Goal: Task Accomplishment & Management: Manage account settings

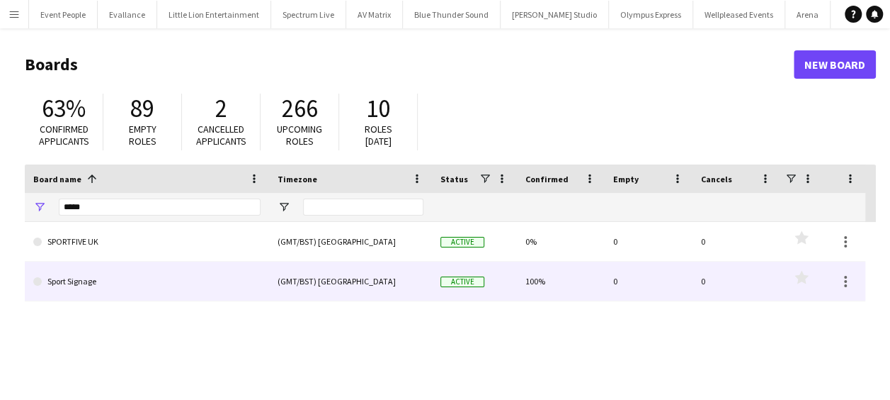
type input "*****"
click at [108, 290] on link "Sport Signage" at bounding box center [146, 281] width 227 height 40
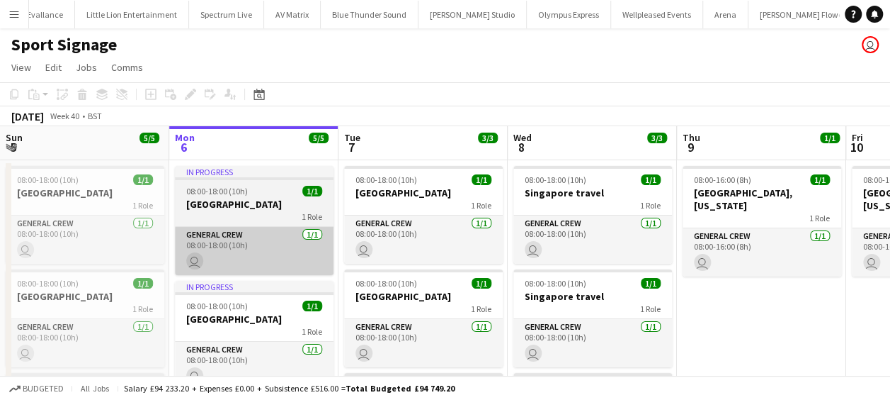
scroll to position [0, 89]
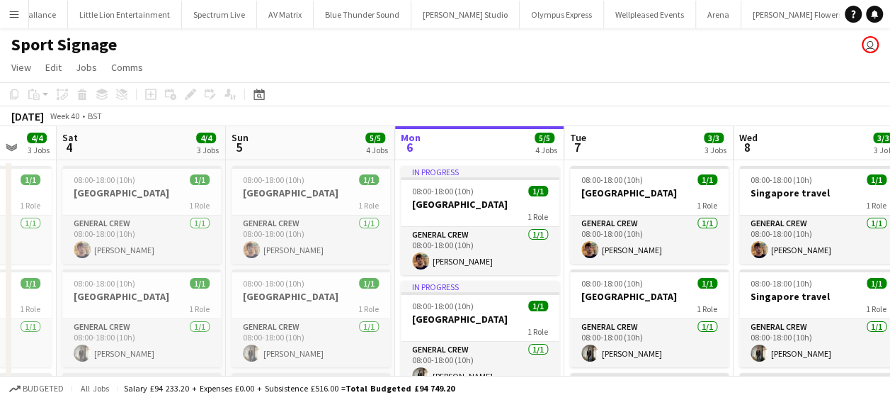
drag, startPoint x: 137, startPoint y: 231, endPoint x: 533, endPoint y: 230, distance: 395.3
click at [533, 230] on app-calendar-viewport "Wed 1 4/4 3 Jobs Thu 2 4/4 3 Jobs Fri 3 4/4 3 Jobs Sat 4 4/4 3 Jobs Sun 5 5/5 4…" at bounding box center [445, 399] width 890 height 546
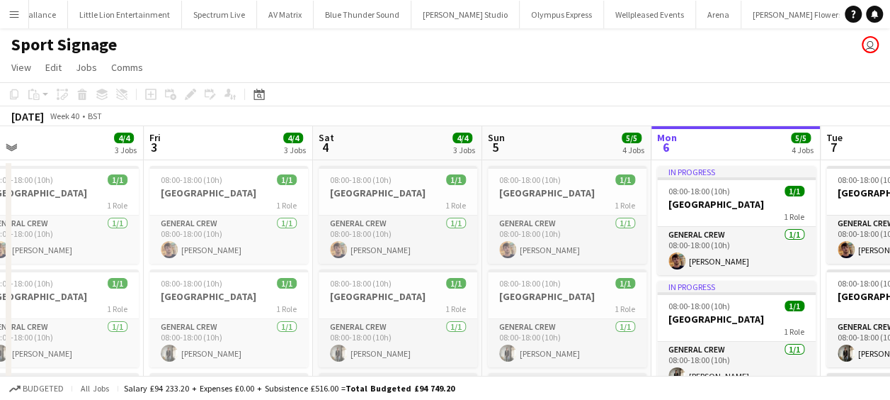
scroll to position [0, 447]
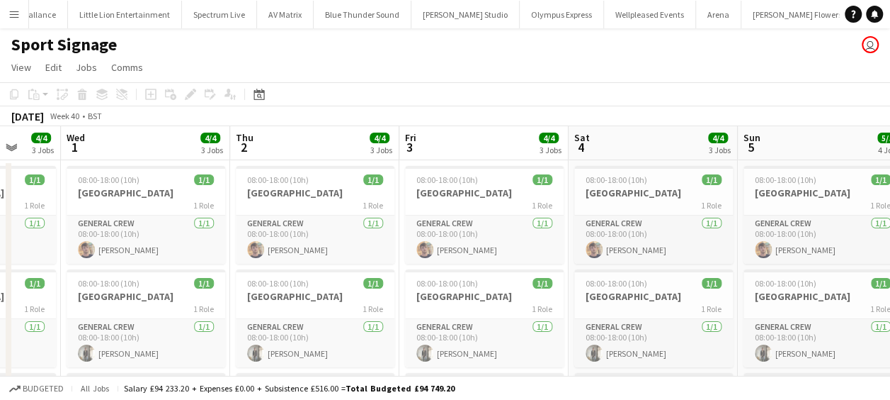
drag, startPoint x: 190, startPoint y: 216, endPoint x: 533, endPoint y: 231, distance: 343.2
click at [533, 231] on app-calendar-viewport "Sun 28 2/2 2 Jobs Mon 29 4/4 3 Jobs Tue 30 4/4 3 Jobs Wed 1 4/4 3 Jobs Thu 2 4/…" at bounding box center [445, 399] width 890 height 546
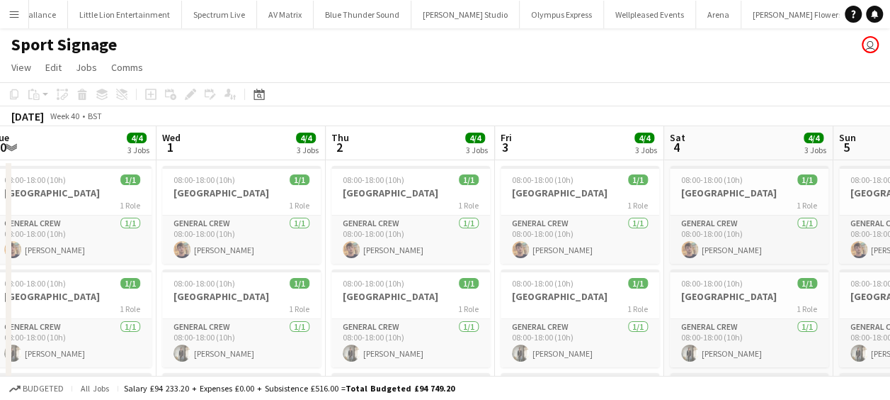
scroll to position [0, 358]
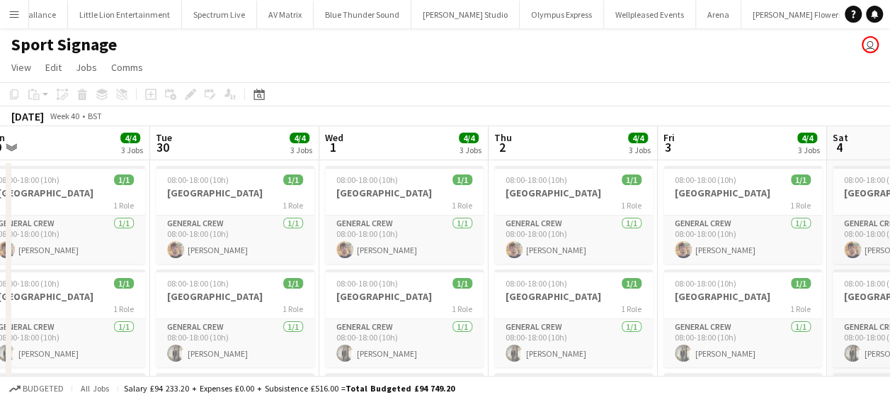
drag, startPoint x: 308, startPoint y: 215, endPoint x: 567, endPoint y: 222, distance: 258.6
click at [567, 222] on app-calendar-viewport "Sat 27 2/2 2 Jobs Sun 28 2/2 2 Jobs Mon 29 4/4 3 Jobs Tue 30 4/4 3 Jobs Wed 1 4…" at bounding box center [445, 399] width 890 height 546
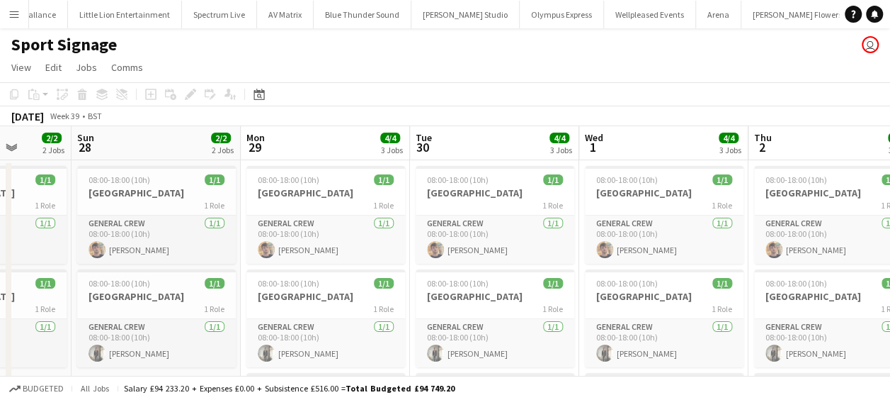
scroll to position [0, 428]
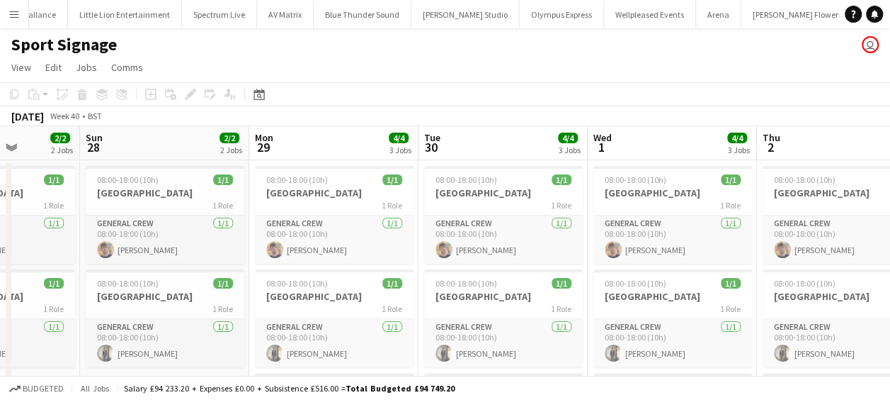
drag, startPoint x: 212, startPoint y: 208, endPoint x: 480, endPoint y: 248, distance: 271.4
click at [480, 248] on app-calendar-viewport "Thu 25 Fri 26 2/2 2 Jobs Sat 27 2/2 2 Jobs Sun 28 2/2 2 Jobs Mon 29 4/4 3 Jobs …" at bounding box center [445, 399] width 890 height 546
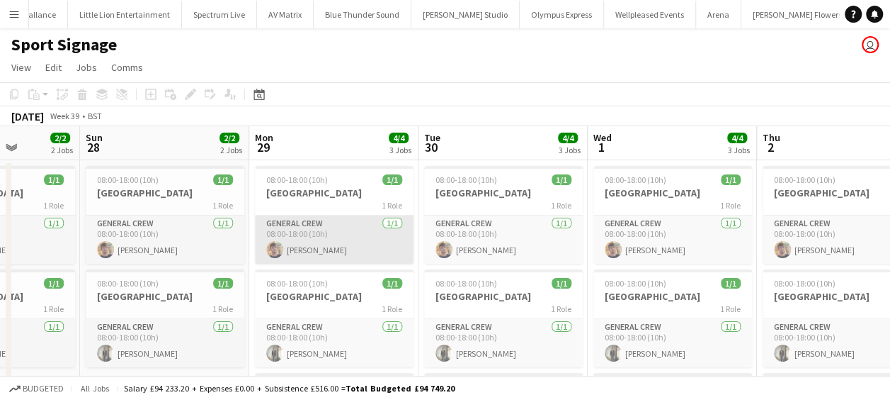
scroll to position [0, 0]
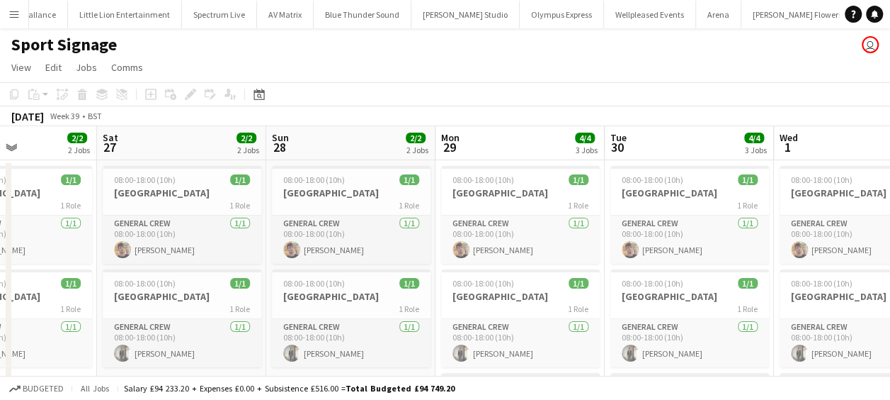
drag, startPoint x: 285, startPoint y: 232, endPoint x: 472, endPoint y: 240, distance: 187.2
click at [472, 240] on app-calendar-viewport "Wed 24 3/3 3 Jobs Thu 25 2/2 2 Jobs Fri 26 2/2 2 Jobs Sat 27 2/2 2 Jobs Sun 28 …" at bounding box center [445, 399] width 890 height 546
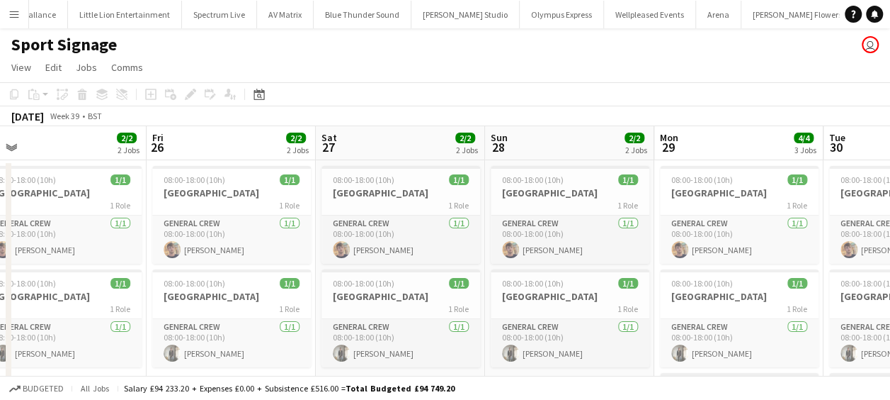
scroll to position [0, 359]
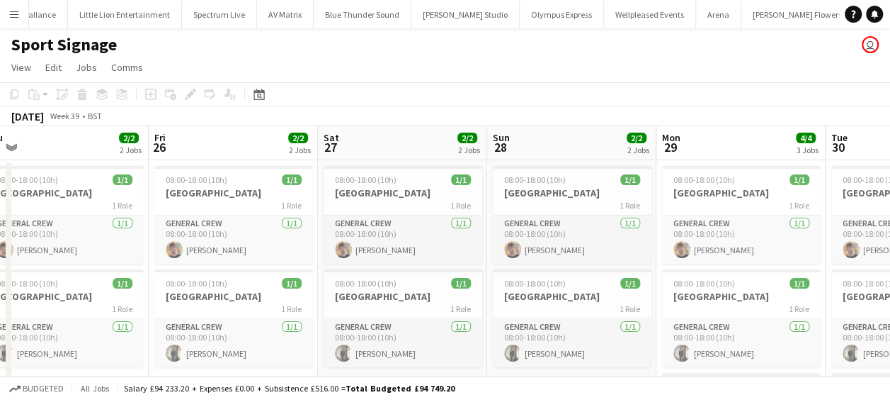
drag, startPoint x: 247, startPoint y: 207, endPoint x: 468, endPoint y: 234, distance: 222.6
click at [468, 234] on app-calendar-viewport "Tue 23 3/3 2 Jobs Wed 24 3/3 3 Jobs Thu 25 2/2 2 Jobs Fri 26 2/2 2 Jobs Sat 27 …" at bounding box center [445, 399] width 890 height 546
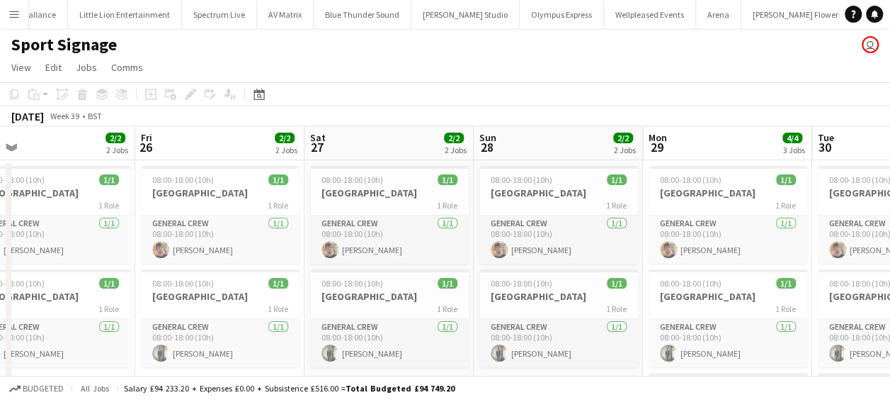
scroll to position [0, 429]
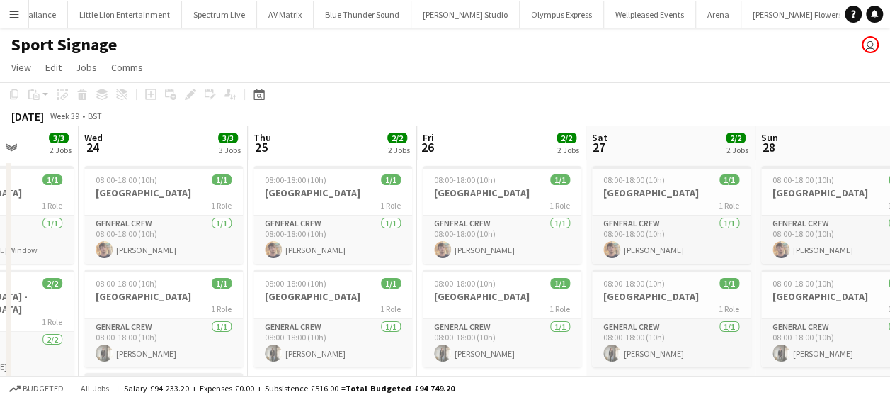
drag, startPoint x: 298, startPoint y: 216, endPoint x: 567, endPoint y: 222, distance: 268.5
click at [567, 222] on app-calendar-viewport "Sun 21 3/3 2 Jobs Mon 22 3/3 2 Jobs Tue 23 3/3 2 Jobs Wed 24 3/3 3 Jobs Thu 25 …" at bounding box center [445, 399] width 890 height 546
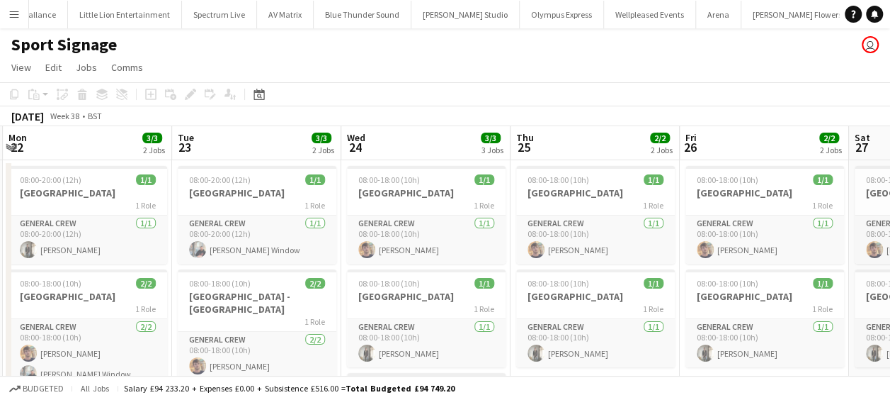
drag, startPoint x: 268, startPoint y: 227, endPoint x: 531, endPoint y: 239, distance: 263.8
click at [531, 239] on app-calendar-viewport "Sat 20 3/3 2 Jobs Sun 21 3/3 2 Jobs Mon 22 3/3 2 Jobs Tue 23 3/3 2 Jobs Wed 24 …" at bounding box center [445, 399] width 890 height 546
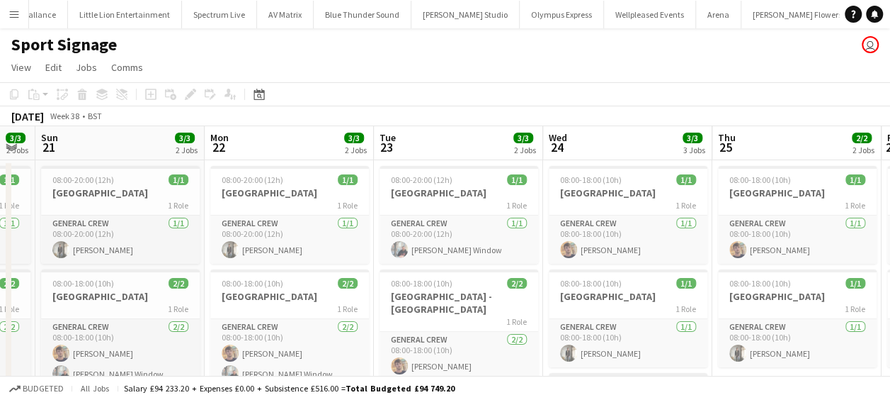
scroll to position [0, 390]
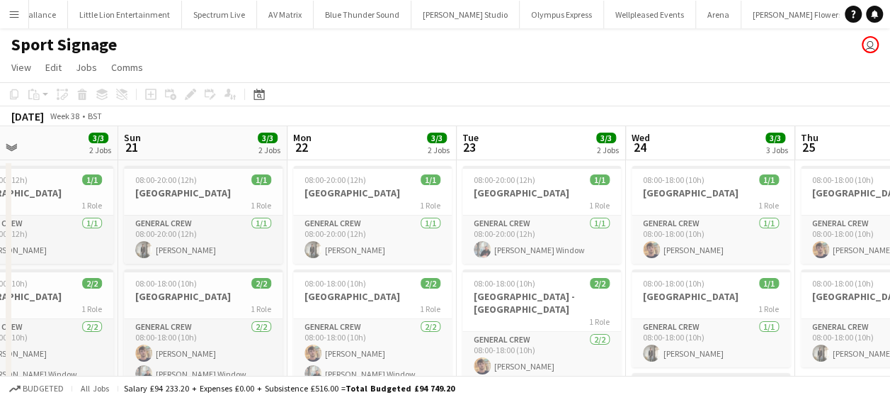
drag, startPoint x: 216, startPoint y: 227, endPoint x: 501, endPoint y: 273, distance: 288.5
click at [501, 273] on app-calendar-viewport "Thu 18 3/3 2 Jobs Fri 19 3/3 2 Jobs Sat 20 3/3 2 Jobs Sun 21 3/3 2 Jobs Mon 22 …" at bounding box center [445, 399] width 890 height 546
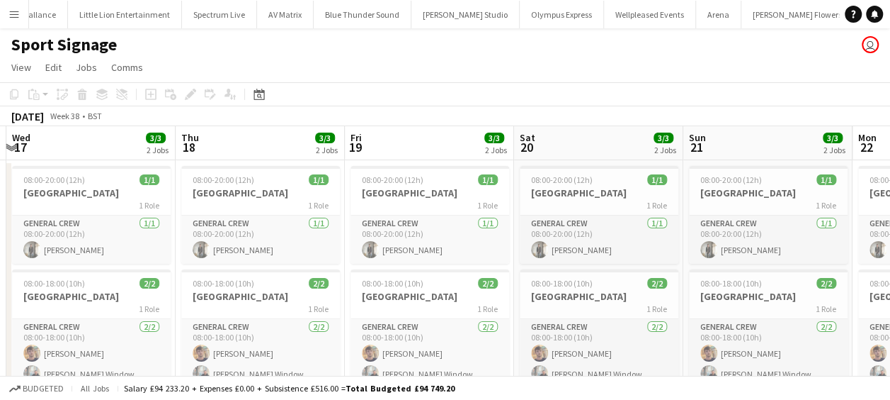
drag, startPoint x: 261, startPoint y: 268, endPoint x: 826, endPoint y: 318, distance: 567.5
click at [826, 318] on app-calendar-viewport "Mon 15 Tue 16 3/3 2 Jobs Wed 17 3/3 2 Jobs Thu 18 3/3 2 Jobs Fri 19 3/3 2 Jobs …" at bounding box center [445, 399] width 890 height 546
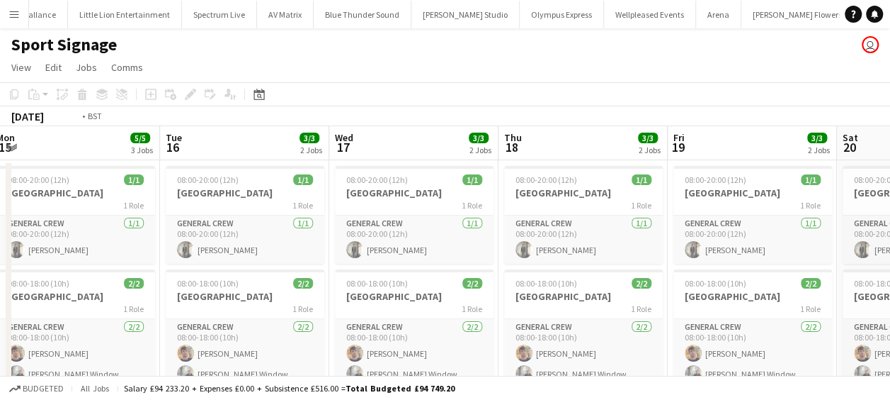
drag, startPoint x: 371, startPoint y: 312, endPoint x: 903, endPoint y: 347, distance: 533.1
click at [890, 347] on html "Menu Boards Boards Boards All jobs Status Workforce Workforce My Workforce Recr…" at bounding box center [445, 348] width 890 height 696
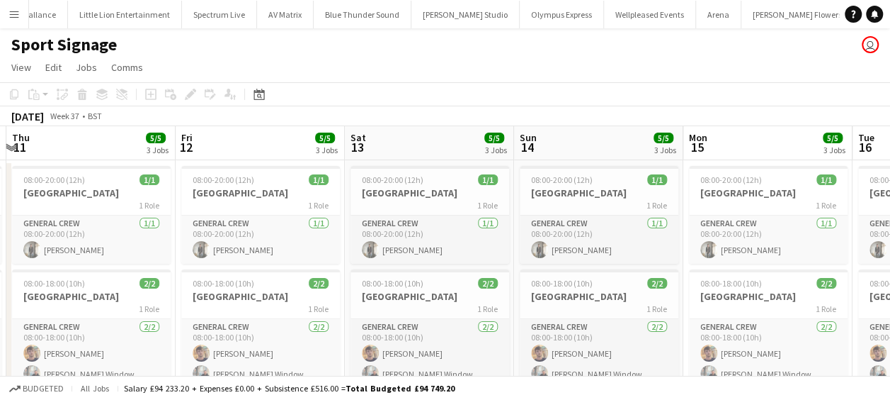
drag, startPoint x: 75, startPoint y: 295, endPoint x: 674, endPoint y: 299, distance: 599.3
click at [674, 299] on app-calendar-viewport "Tue 9 Wed 10 5/5 3 Jobs Thu 11 5/5 3 Jobs Fri 12 5/5 3 Jobs Sat 13 5/5 3 Jobs S…" at bounding box center [445, 399] width 890 height 546
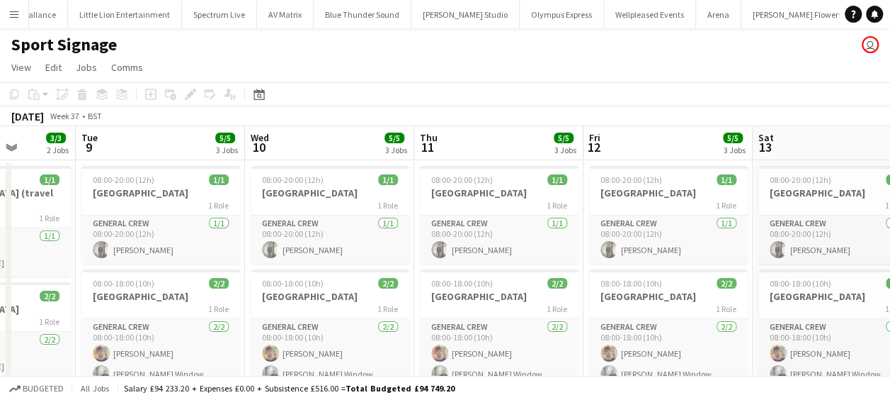
drag, startPoint x: 431, startPoint y: 279, endPoint x: 697, endPoint y: 320, distance: 269.5
click at [697, 320] on app-calendar-viewport "Sat 6 1/1 1 Job Sun 7 2/2 2 Jobs Mon 8 3/3 2 Jobs Tue 9 5/5 3 Jobs Wed 10 5/5 3…" at bounding box center [445, 399] width 890 height 546
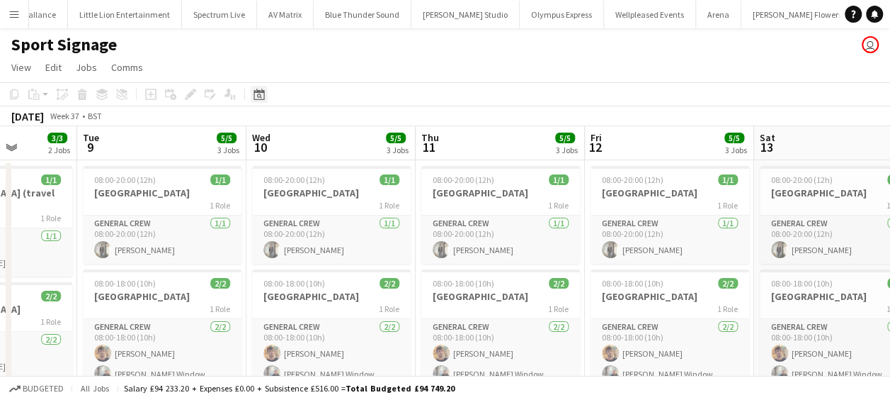
click at [262, 94] on icon "Date picker" at bounding box center [259, 94] width 11 height 11
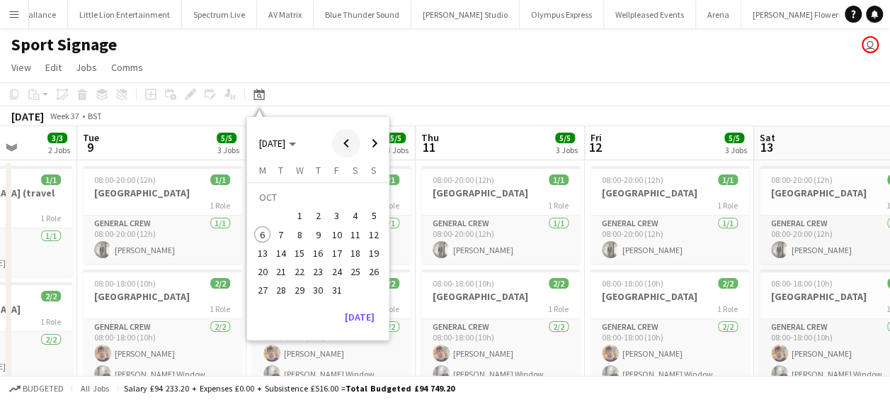
click at [341, 144] on span "Previous month" at bounding box center [346, 143] width 28 height 28
click at [336, 271] on span "29" at bounding box center [337, 274] width 17 height 17
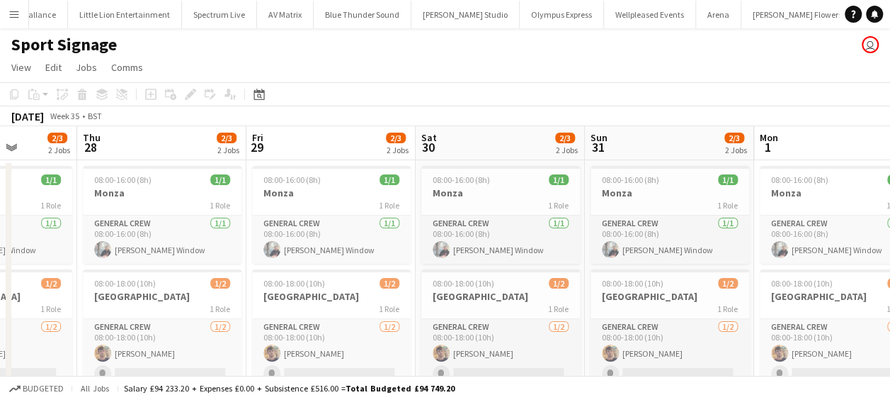
scroll to position [0, 487]
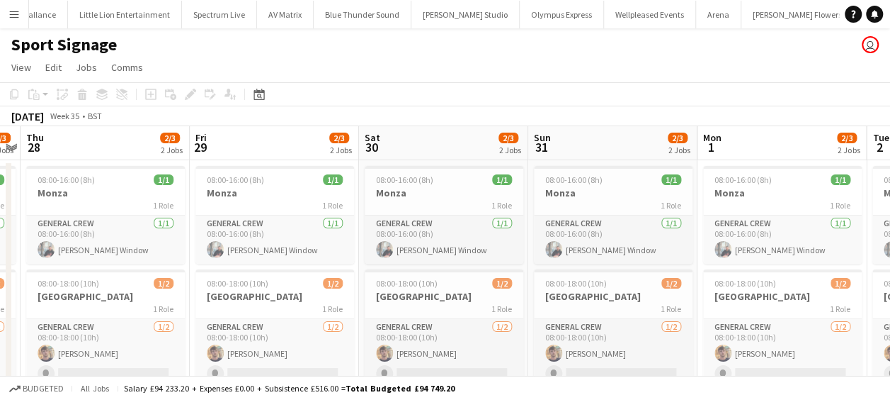
click at [336, 271] on div at bounding box center [275, 270] width 159 height 3
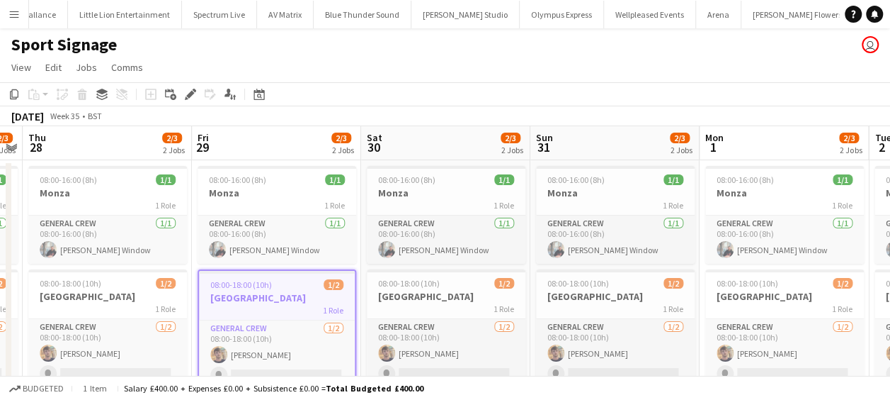
scroll to position [0, 509]
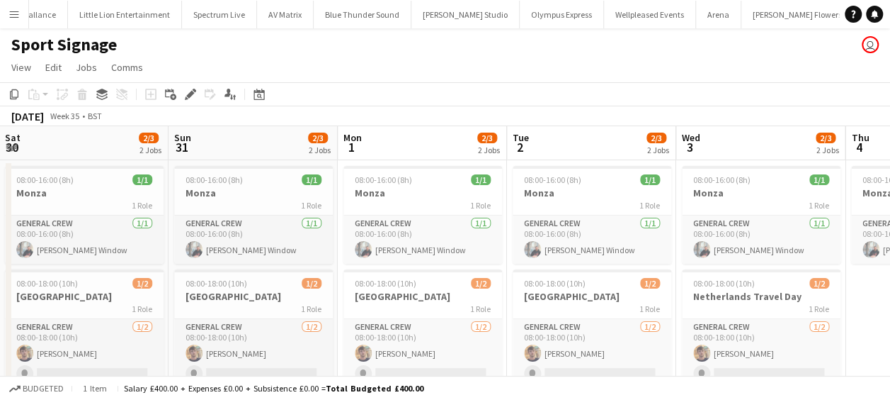
drag, startPoint x: 662, startPoint y: 303, endPoint x: 302, endPoint y: 307, distance: 359.9
click at [302, 307] on app-calendar-viewport "Wed 27 2/3 2 Jobs Thu 28 2/3 2 Jobs Fri 29 2/3 2 Jobs Sat 30 2/3 2 Jobs Sun 31 …" at bounding box center [445, 399] width 890 height 546
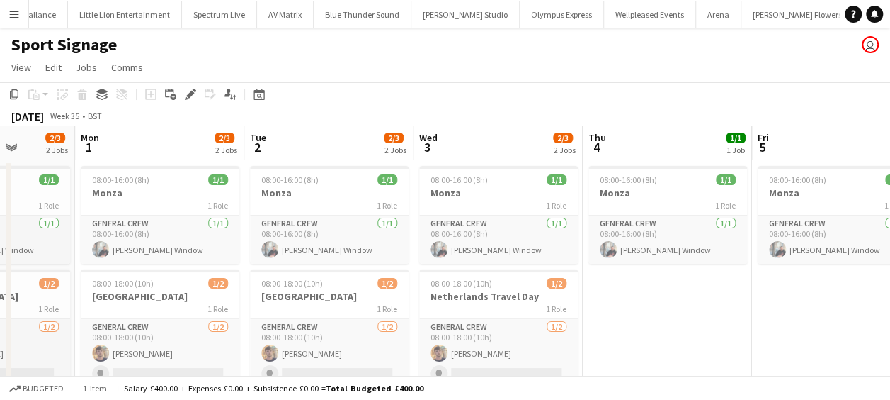
scroll to position [0, 482]
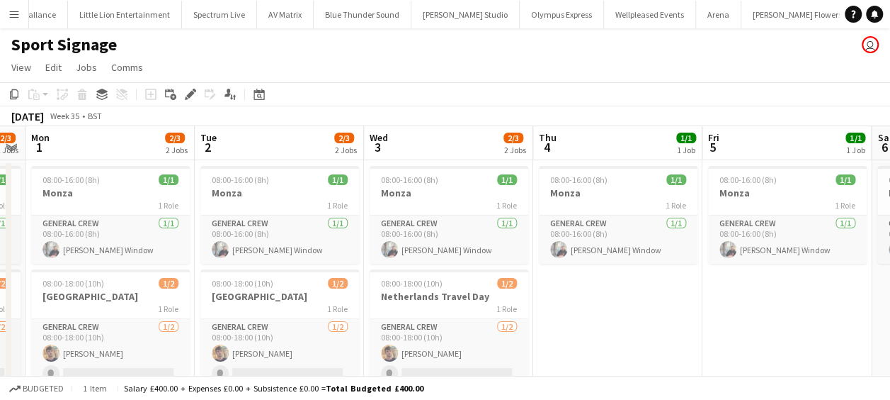
drag, startPoint x: 513, startPoint y: 322, endPoint x: 281, endPoint y: 328, distance: 232.4
click at [281, 328] on app-calendar-viewport "Fri 29 2/3 2 Jobs Sat 30 2/3 2 Jobs Sun 31 2/3 2 Jobs Mon 1 2/3 2 Jobs Tue 2 2/…" at bounding box center [445, 399] width 890 height 546
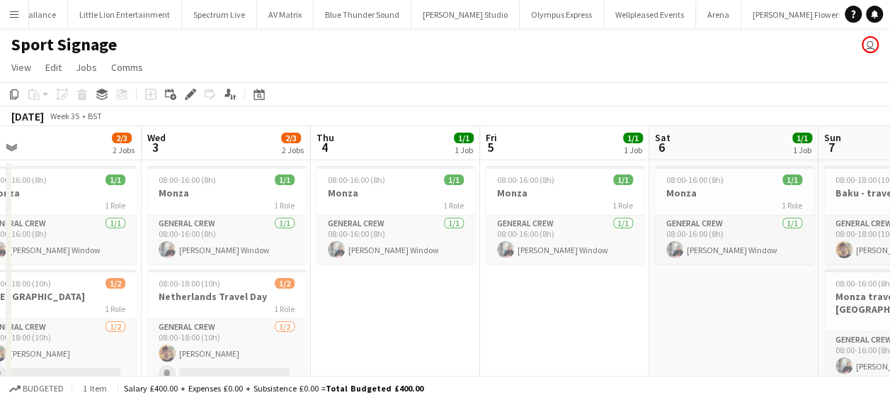
drag, startPoint x: 368, startPoint y: 332, endPoint x: 240, endPoint y: 341, distance: 128.6
click at [240, 341] on app-calendar-viewport "Sun 31 2/3 2 Jobs Mon 1 2/3 2 Jobs Tue 2 2/3 2 Jobs Wed 3 2/3 2 Jobs Thu 4 1/1 …" at bounding box center [445, 399] width 890 height 546
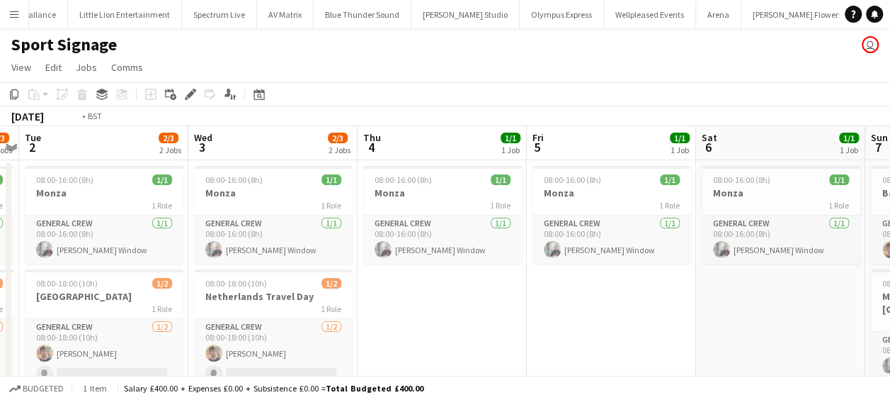
drag, startPoint x: 493, startPoint y: 325, endPoint x: 802, endPoint y: 344, distance: 309.4
click at [802, 344] on app-calendar-viewport "Sun 31 2/3 2 Jobs Mon 1 2/3 2 Jobs Tue 2 2/3 2 Jobs Wed 3 2/3 2 Jobs Thu 4 1/1 …" at bounding box center [445, 399] width 890 height 546
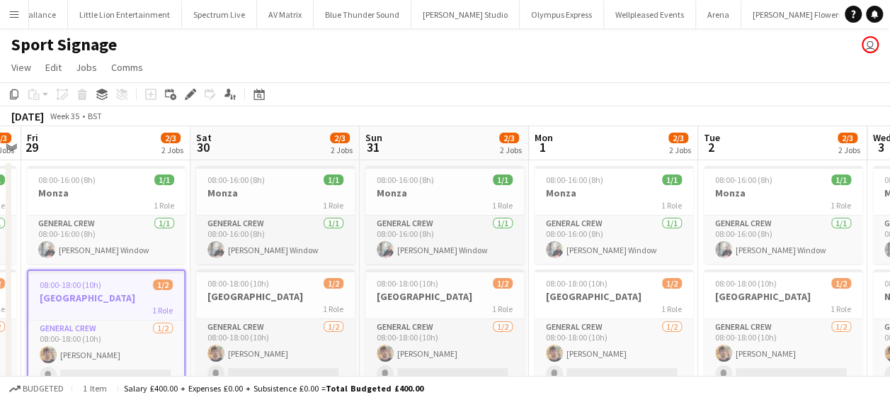
scroll to position [0, 447]
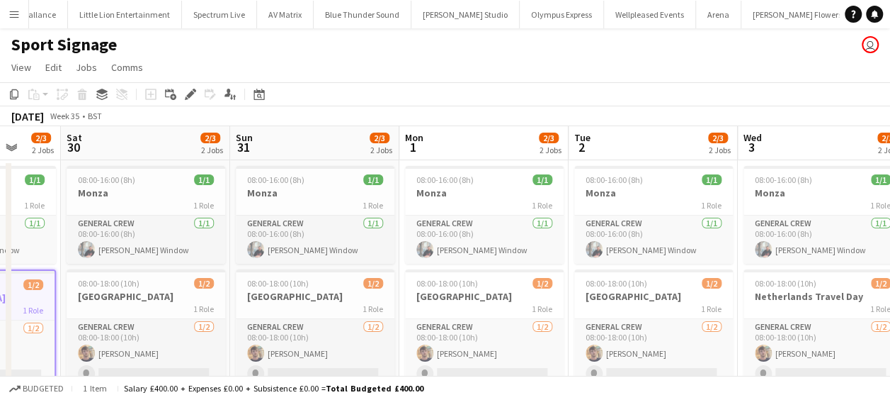
drag, startPoint x: 606, startPoint y: 326, endPoint x: 900, endPoint y: 329, distance: 294.7
click at [890, 329] on html "Menu Boards Boards Boards All jobs Status Workforce Workforce My Workforce Recr…" at bounding box center [445, 348] width 890 height 696
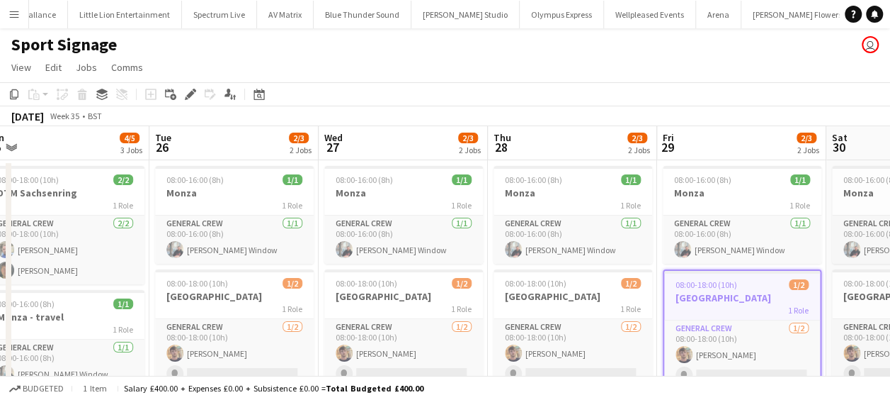
drag, startPoint x: 285, startPoint y: 303, endPoint x: 897, endPoint y: 317, distance: 612.2
click at [890, 317] on html "Menu Boards Boards Boards All jobs Status Workforce Workforce My Workforce Recr…" at bounding box center [445, 348] width 890 height 696
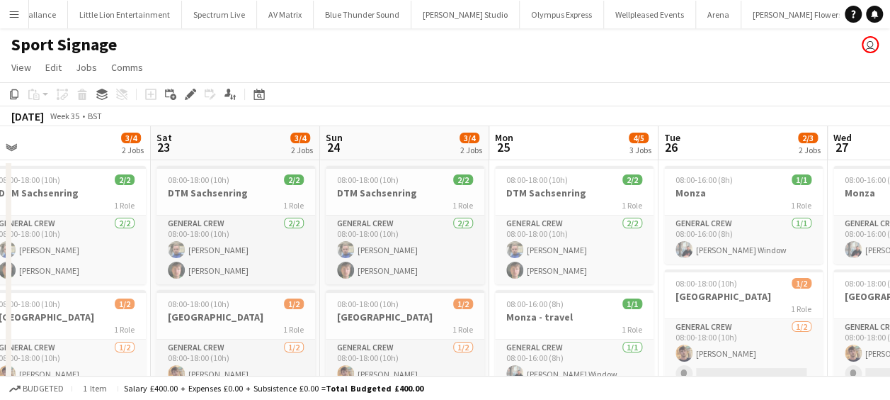
drag, startPoint x: 374, startPoint y: 307, endPoint x: 903, endPoint y: 314, distance: 529.2
click at [890, 314] on html "Menu Boards Boards Boards All jobs Status Workforce Workforce My Workforce Recr…" at bounding box center [445, 348] width 890 height 696
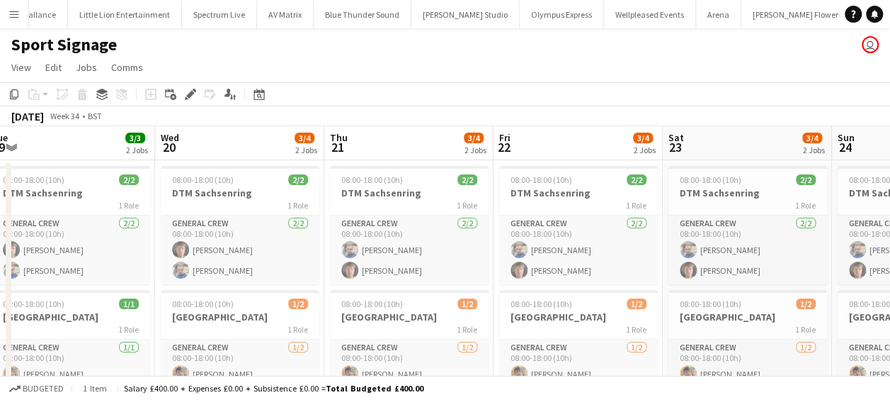
drag, startPoint x: 489, startPoint y: 305, endPoint x: 903, endPoint y: 289, distance: 414.7
click at [890, 289] on html "Menu Boards Boards Boards All jobs Status Workforce Workforce My Workforce Recr…" at bounding box center [445, 348] width 890 height 696
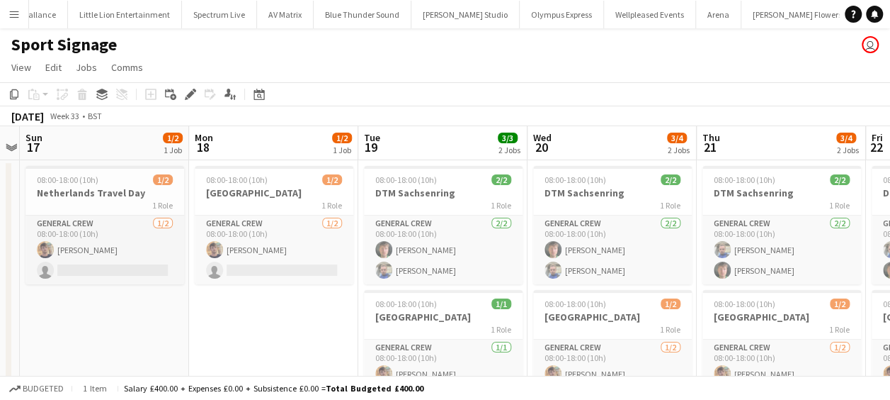
scroll to position [0, 318]
drag, startPoint x: 354, startPoint y: 302, endPoint x: 727, endPoint y: 313, distance: 373.5
click at [727, 313] on app-calendar-viewport "Fri 15 Sat 16 Sun 17 1/2 1 Job Mon 18 1/2 1 Job Tue 19 3/3 2 Jobs Wed 20 3/4 2 …" at bounding box center [445, 399] width 890 height 546
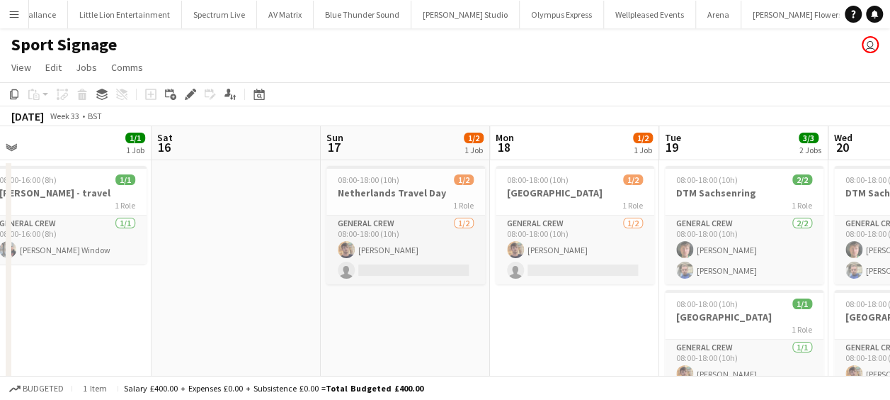
scroll to position [0, 312]
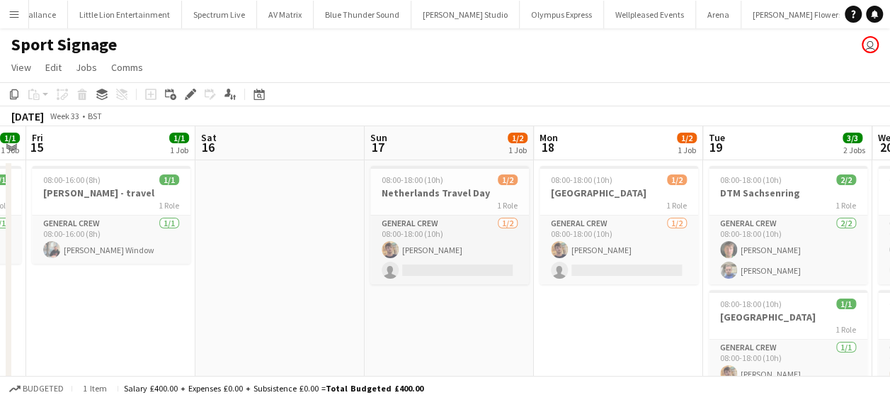
drag, startPoint x: 363, startPoint y: 310, endPoint x: 707, endPoint y: 306, distance: 344.3
click at [707, 306] on app-calendar-viewport "Wed 13 1/1 1 Job Thu 14 1/1 1 Job Fri 15 1/1 1 Job Sat 16 Sun 17 1/2 1 Job Mon …" at bounding box center [445, 399] width 890 height 546
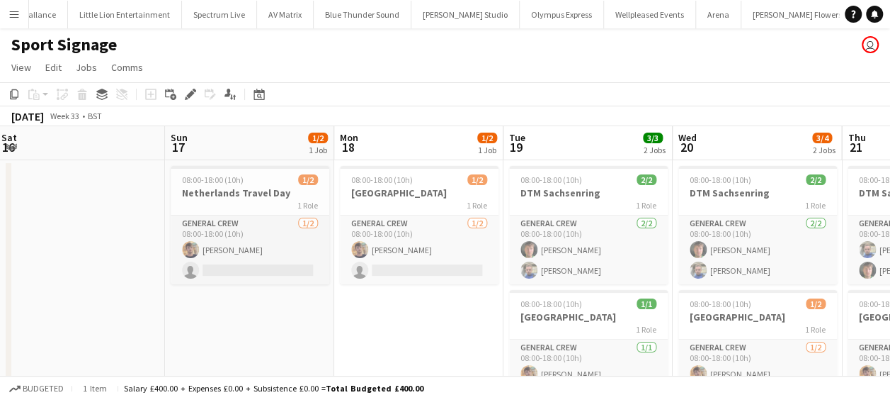
drag, startPoint x: 548, startPoint y: 212, endPoint x: 346, endPoint y: 228, distance: 203.2
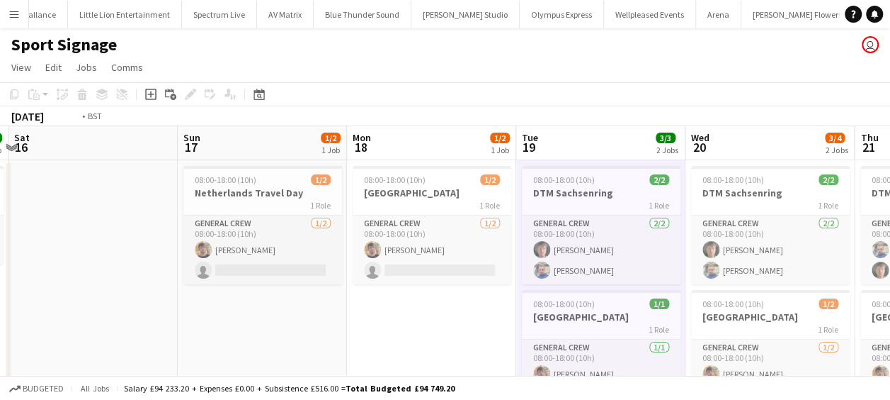
drag, startPoint x: 708, startPoint y: 258, endPoint x: 373, endPoint y: 281, distance: 335.1
click at [373, 281] on app-calendar-viewport "Wed 13 1/1 1 Job Thu 14 1/1 1 Job Fri 15 1/1 1 Job Sat 16 Sun 17 1/2 1 Job Mon …" at bounding box center [445, 399] width 890 height 546
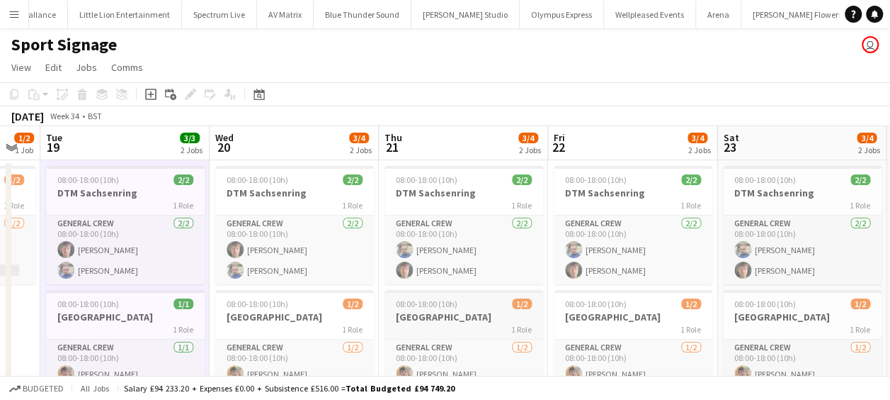
drag, startPoint x: 519, startPoint y: 272, endPoint x: 54, endPoint y: 302, distance: 465.7
click at [54, 302] on app-calendar-viewport "Fri 15 1/1 1 Job Sat 16 Sun 17 1/2 1 Job Mon 18 1/2 1 Job Tue 19 3/3 2 Jobs Wed…" at bounding box center [445, 399] width 890 height 546
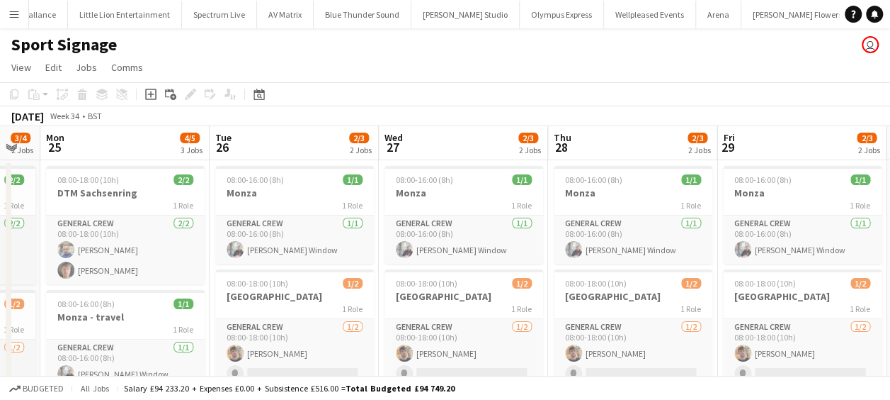
drag, startPoint x: 458, startPoint y: 248, endPoint x: -3, endPoint y: 302, distance: 463.6
click at [0, 302] on html "Menu Boards Boards Boards All jobs Status Workforce Workforce My Workforce Recr…" at bounding box center [445, 348] width 890 height 696
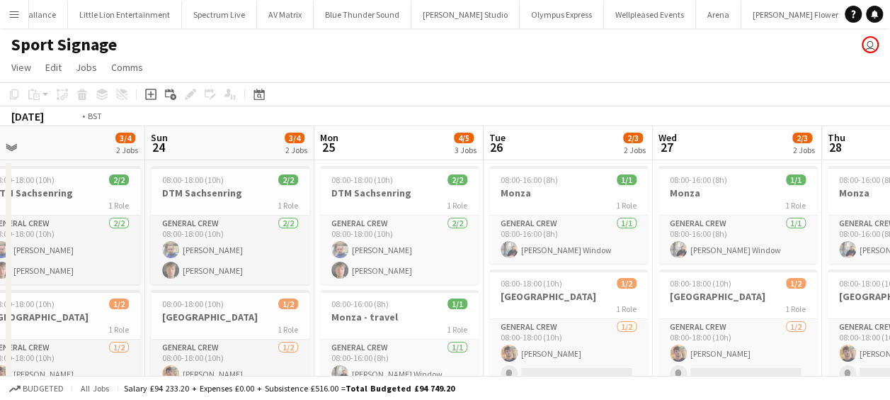
drag, startPoint x: 404, startPoint y: 290, endPoint x: -3, endPoint y: 300, distance: 406.7
click at [0, 300] on html "Menu Boards Boards Boards All jobs Status Workforce Workforce My Workforce Recr…" at bounding box center [445, 348] width 890 height 696
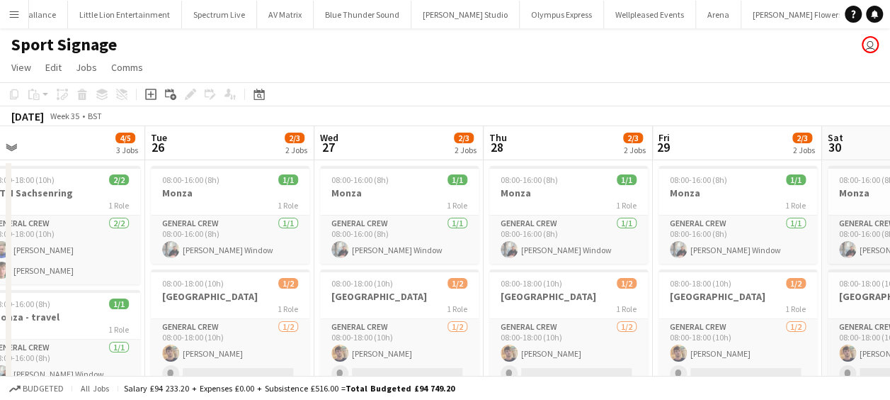
drag, startPoint x: 390, startPoint y: 333, endPoint x: -3, endPoint y: 339, distance: 392.5
click at [0, 339] on html "Menu Boards Boards Boards All jobs Status Workforce Workforce My Workforce Recr…" at bounding box center [445, 348] width 890 height 696
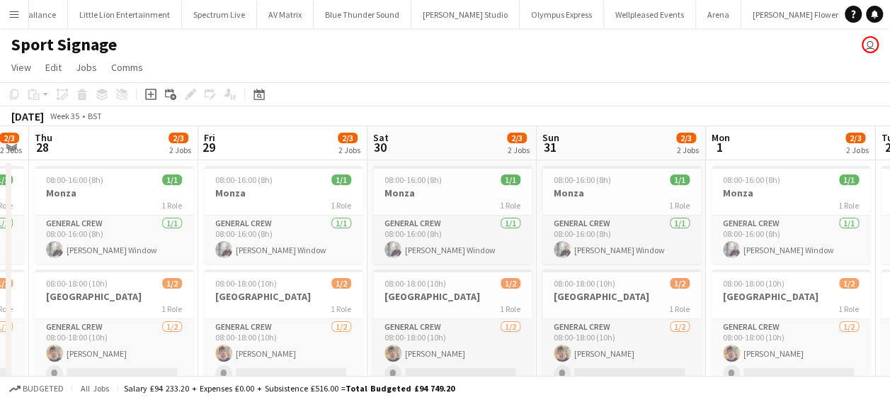
scroll to position [0, 514]
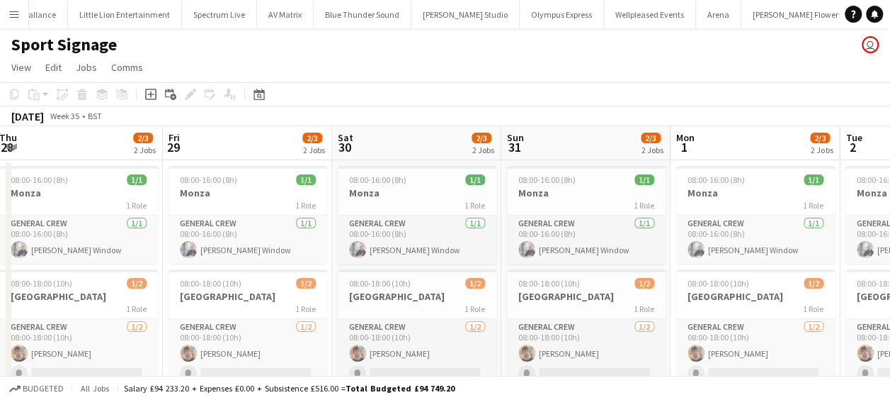
drag, startPoint x: 116, startPoint y: 336, endPoint x: 6, endPoint y: 337, distance: 109.8
click at [6, 337] on div "Mon 25 4/5 3 Jobs Tue 26 2/3 2 Jobs Wed 27 2/3 2 Jobs Thu 28 2/3 2 Jobs Fri 29 …" at bounding box center [445, 399] width 890 height 546
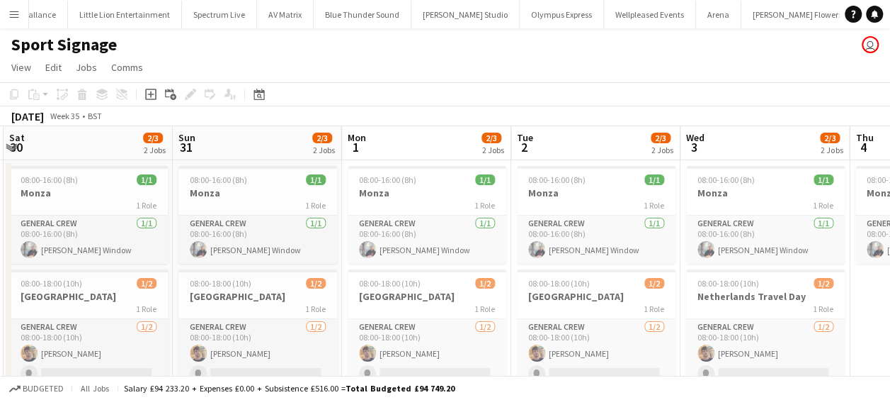
scroll to position [0, 618]
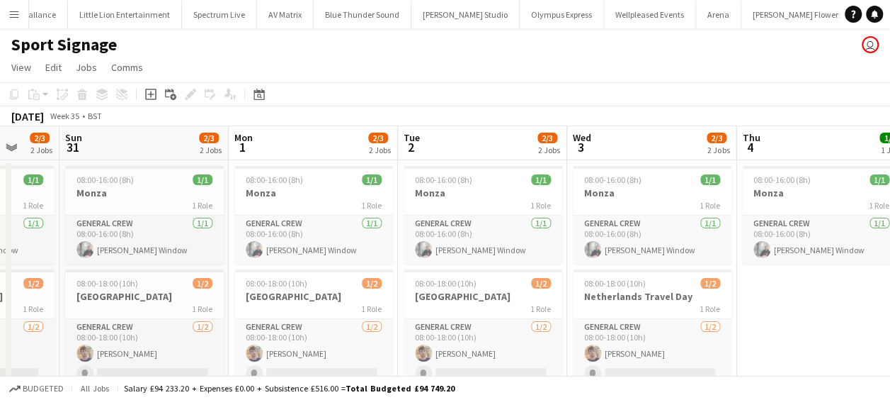
drag, startPoint x: 677, startPoint y: 288, endPoint x: 279, endPoint y: 353, distance: 403.4
click at [279, 353] on app-calendar-viewport "Wed 27 2/3 2 Jobs Thu 28 2/3 2 Jobs Fri 29 2/3 2 Jobs Sat 30 2/3 2 Jobs Sun 31 …" at bounding box center [445, 399] width 890 height 546
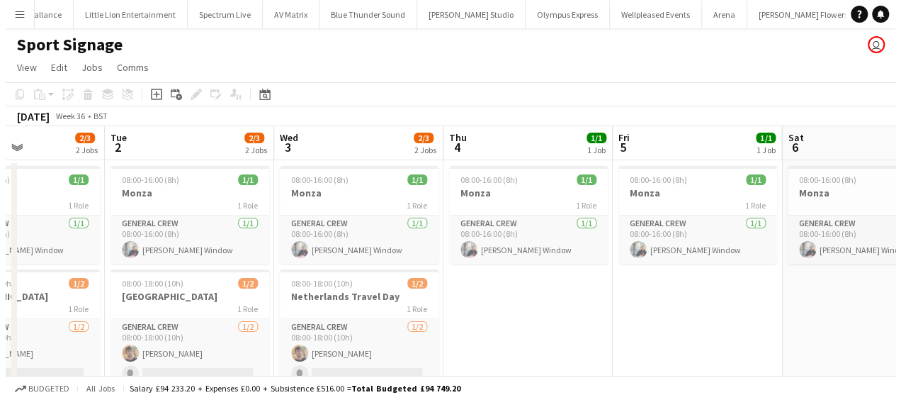
scroll to position [0, 588]
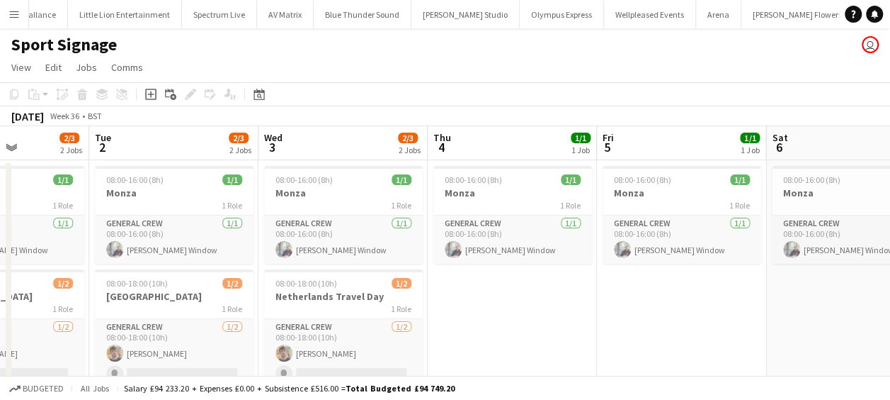
drag, startPoint x: 603, startPoint y: 339, endPoint x: 294, endPoint y: 369, distance: 310.3
click at [294, 369] on app-calendar-viewport "Fri 29 2/3 2 Jobs Sat 30 2/3 2 Jobs Sun 31 2/3 2 Jobs Mon 1 2/3 2 Jobs Tue 2 2/…" at bounding box center [445, 399] width 890 height 546
click at [4, 15] on button "Menu" at bounding box center [14, 14] width 28 height 28
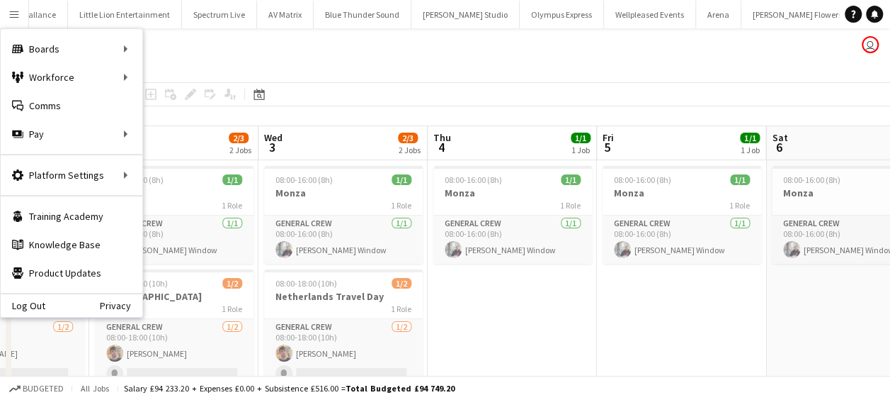
click at [327, 51] on div "Sport Signage user" at bounding box center [445, 41] width 890 height 27
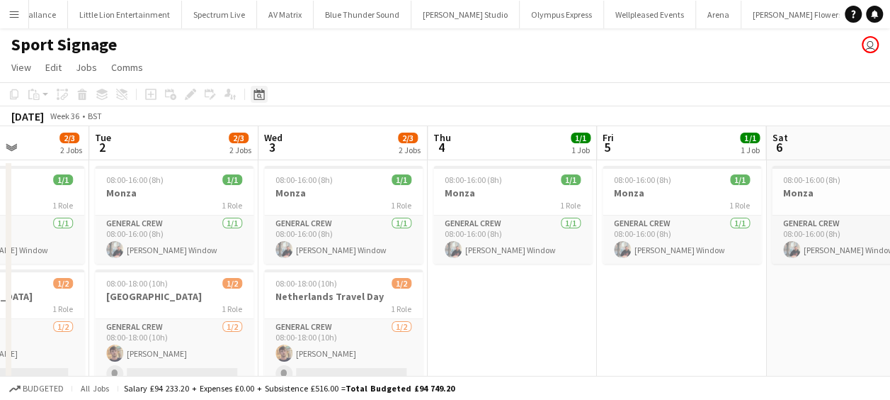
click at [260, 98] on icon "Date picker" at bounding box center [259, 94] width 11 height 11
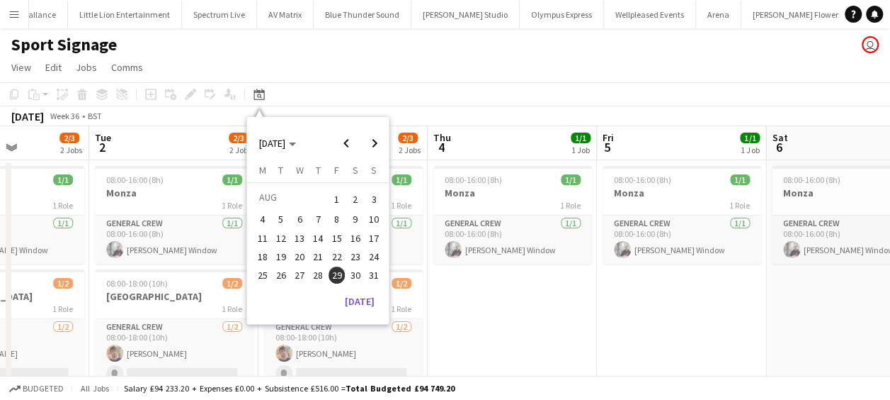
click at [18, 9] on app-icon "Menu" at bounding box center [14, 14] width 11 height 11
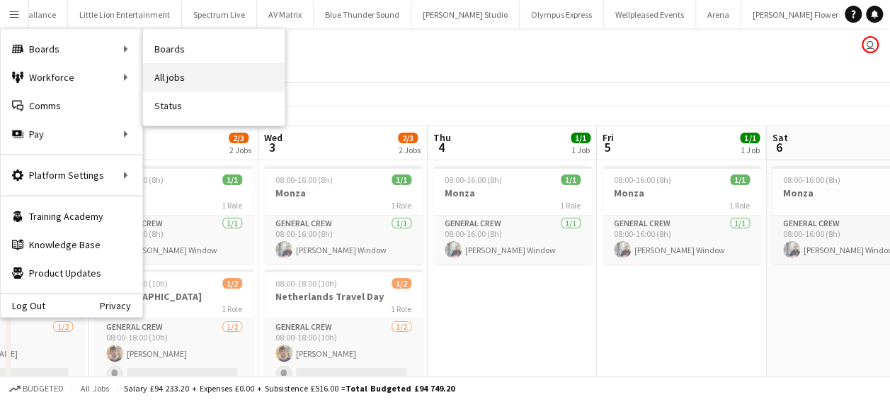
click at [174, 74] on link "All jobs" at bounding box center [214, 77] width 142 height 28
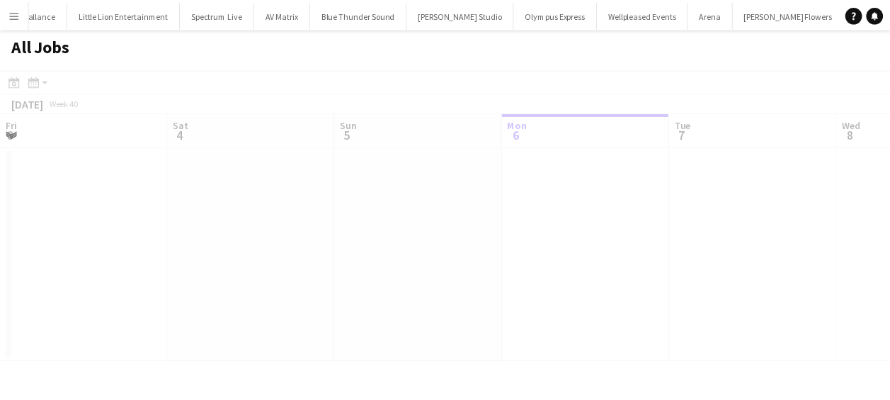
scroll to position [0, 339]
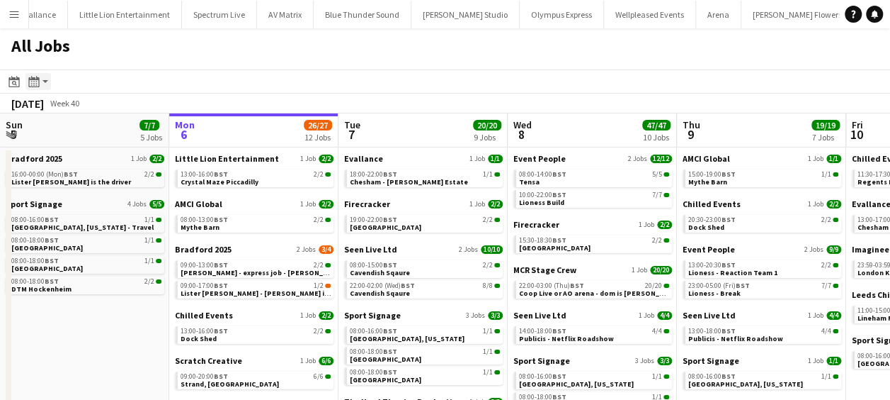
click at [37, 74] on div "Month view / Day view" at bounding box center [34, 81] width 17 height 17
click at [15, 81] on icon at bounding box center [14, 83] width 5 height 5
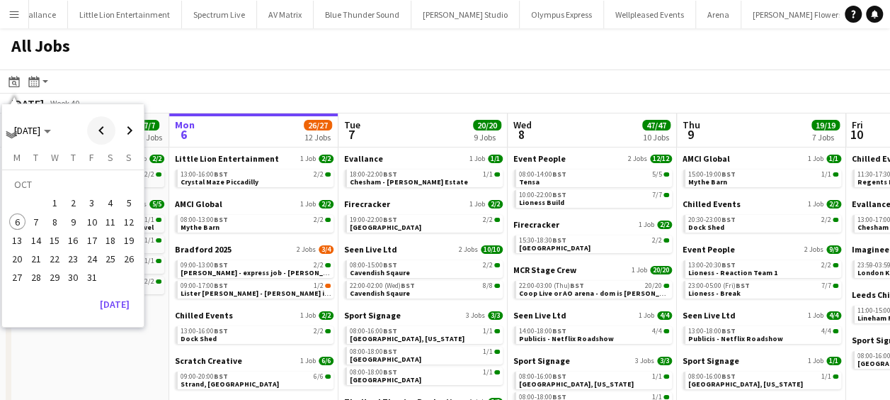
click at [103, 126] on span "Previous month" at bounding box center [101, 130] width 28 height 28
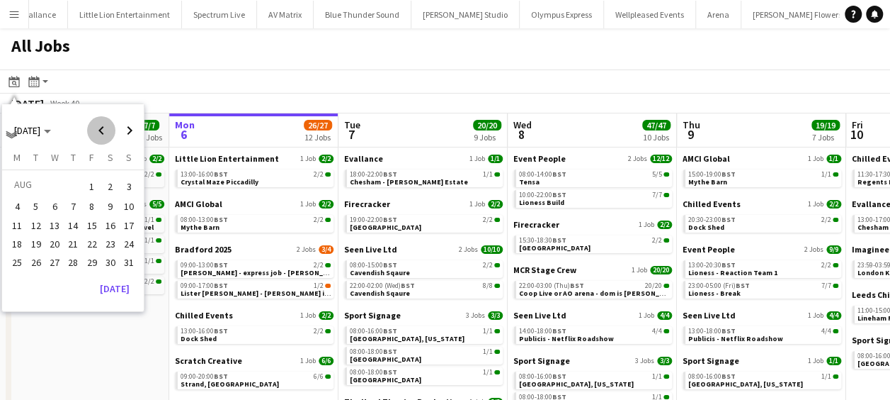
click at [103, 126] on span "Previous month" at bounding box center [101, 130] width 28 height 28
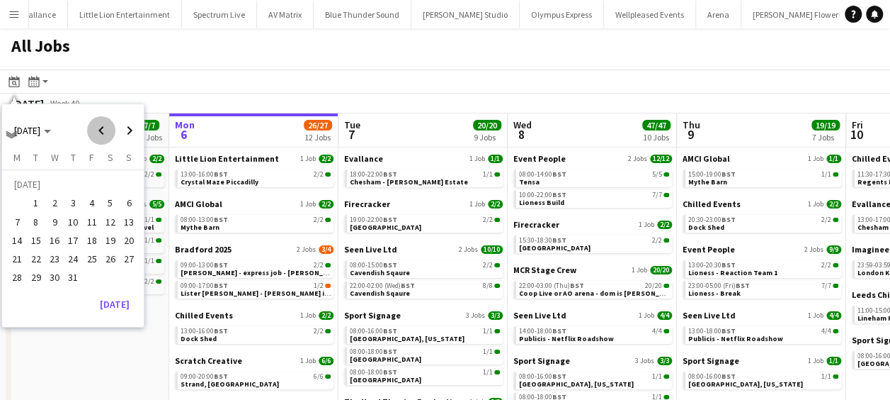
click at [103, 126] on span "Previous month" at bounding box center [101, 130] width 28 height 28
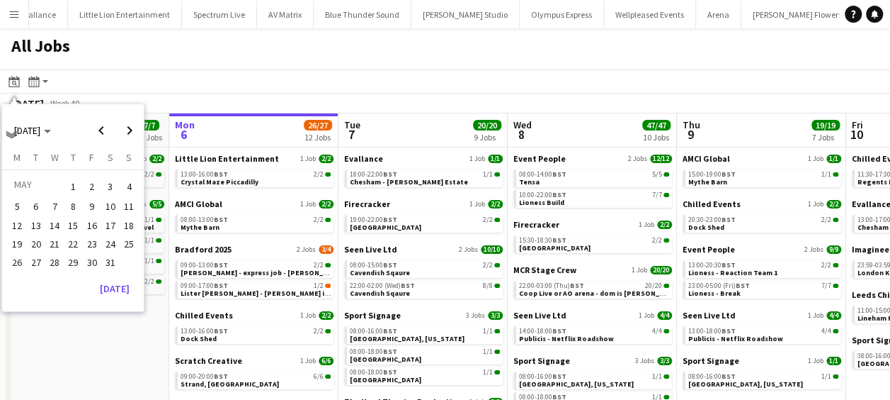
click at [128, 241] on span "25" at bounding box center [128, 243] width 17 height 17
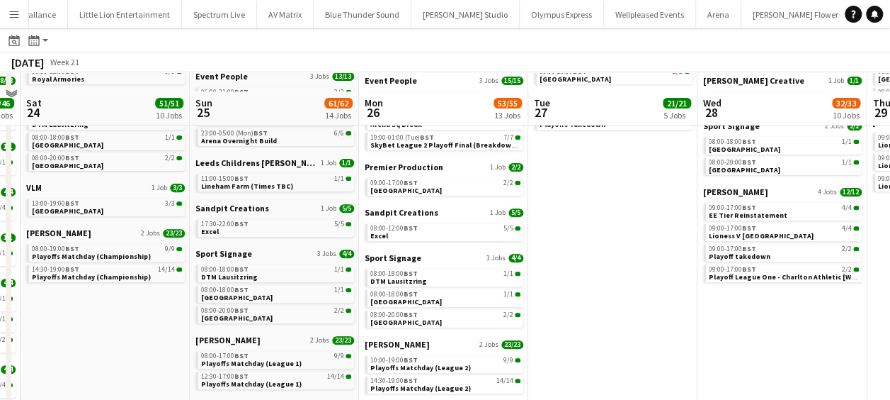
scroll to position [283, 0]
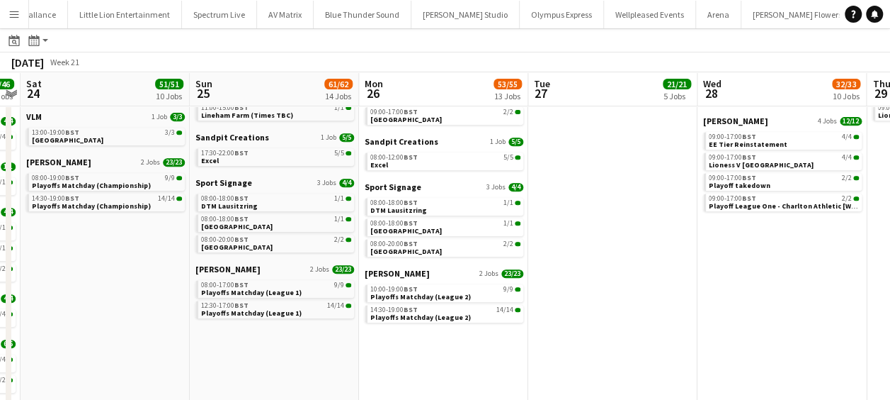
click at [215, 262] on div "Sport Signage 3 Jobs 4/4 08:00-18:00 BST 1/1 DTM Lausitzring 08:00-18:00 BST 1/…" at bounding box center [275, 220] width 159 height 86
click at [217, 266] on span "[PERSON_NAME]" at bounding box center [228, 269] width 65 height 11
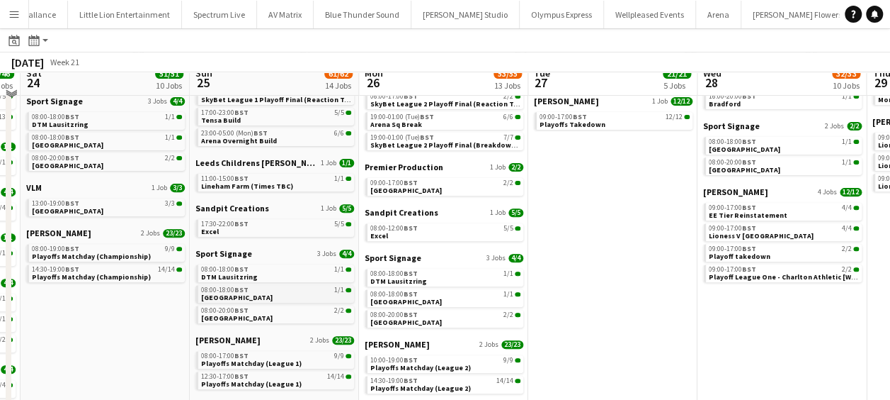
scroll to position [142, 0]
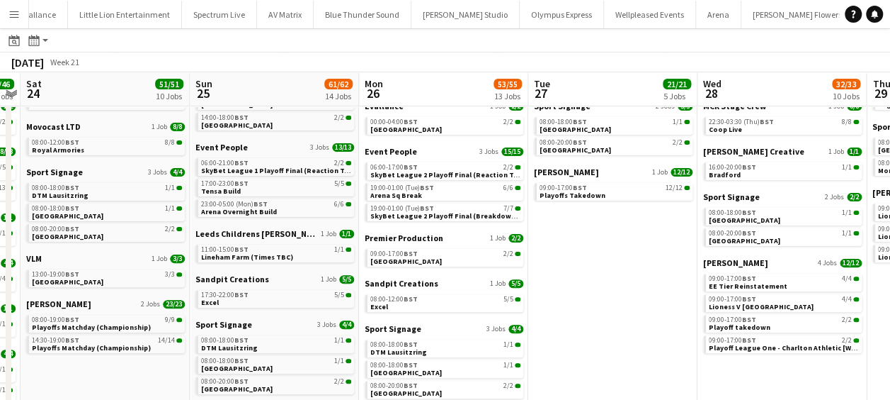
click at [231, 139] on div "Evallance 2 Jobs 8/8 00:30-04:30 BST 6/6 Easthamstead Park 14:00-18:00 BST 2/2 …" at bounding box center [275, 109] width 159 height 66
click at [234, 148] on span "Event People" at bounding box center [222, 147] width 52 height 11
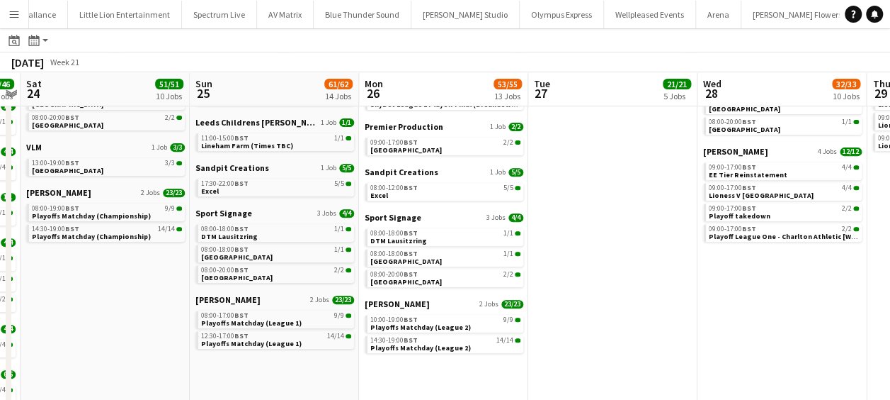
scroll to position [283, 0]
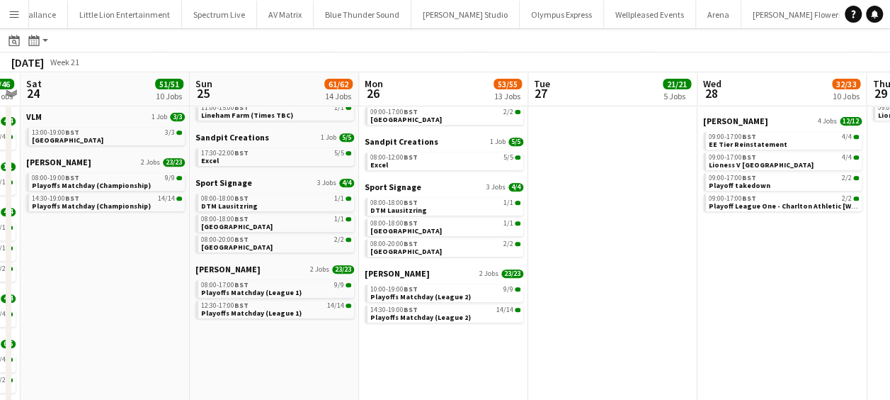
click at [6, 9] on button "Menu" at bounding box center [14, 14] width 28 height 28
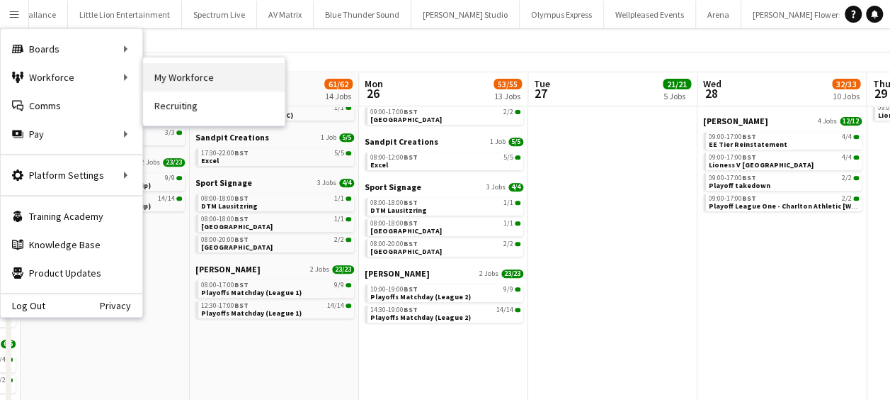
click at [177, 81] on link "My Workforce" at bounding box center [214, 77] width 142 height 28
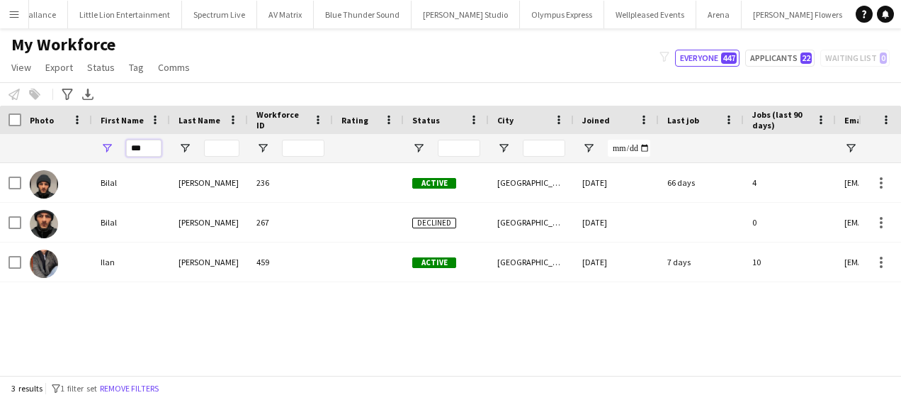
click at [145, 144] on input "***" at bounding box center [143, 148] width 35 height 17
type input "*"
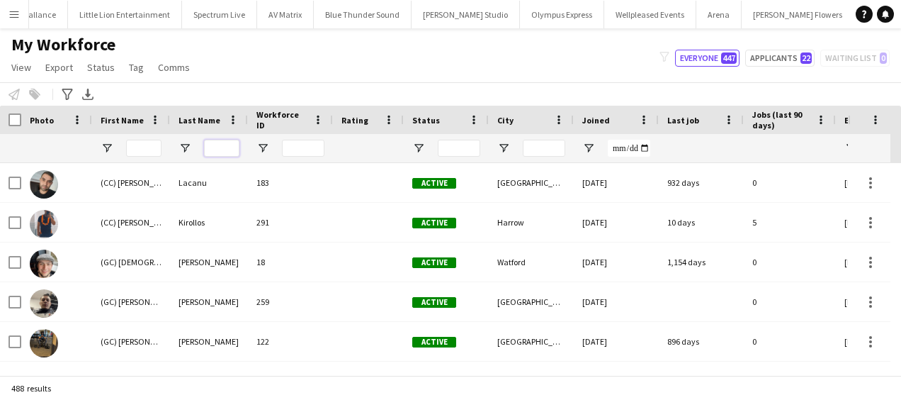
click at [210, 140] on input "Last Name Filter Input" at bounding box center [221, 148] width 35 height 17
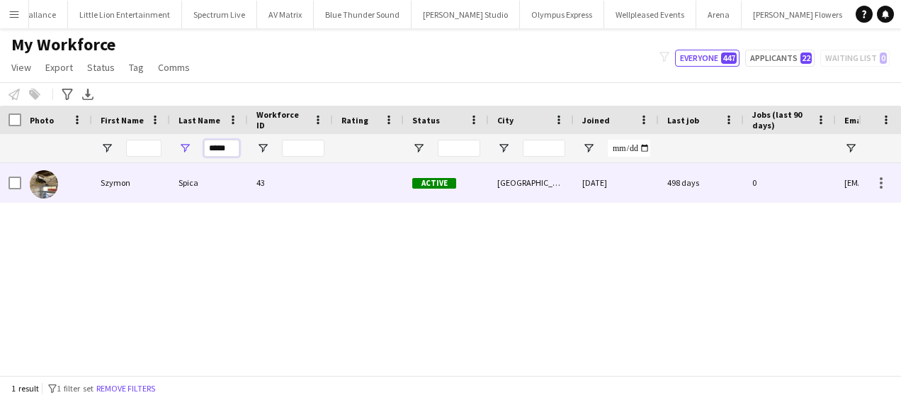
type input "*****"
click at [199, 179] on div "Spica" at bounding box center [209, 182] width 78 height 39
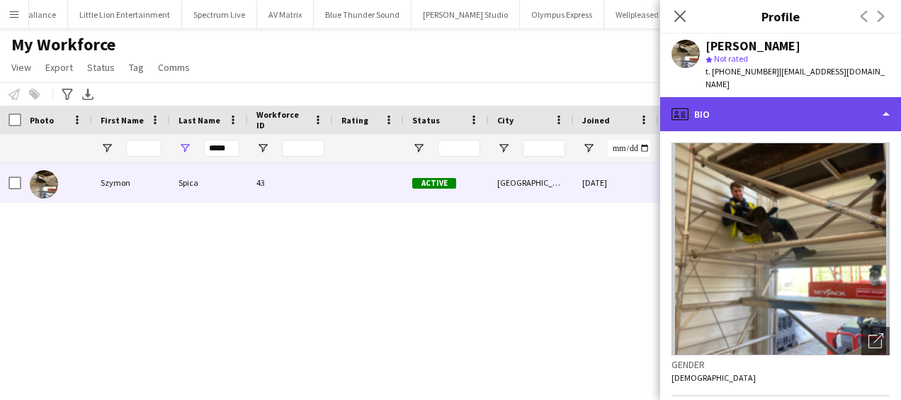
click at [785, 97] on div "profile Bio" at bounding box center [780, 114] width 241 height 34
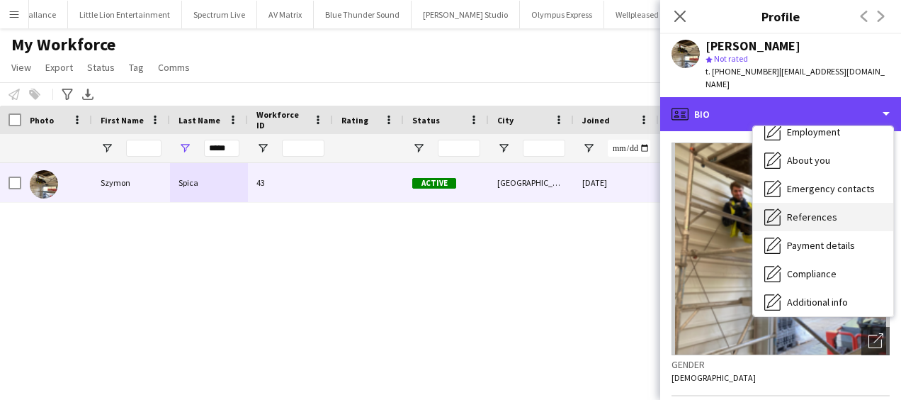
scroll to position [133, 0]
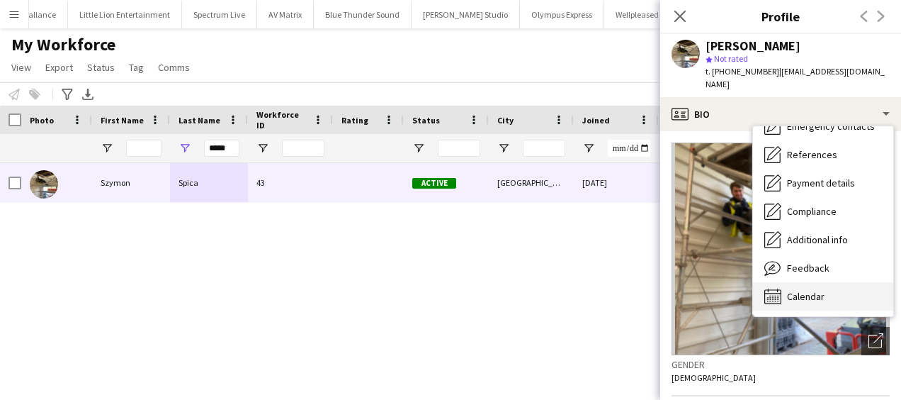
click at [815, 290] on span "Calendar" at bounding box center [806, 296] width 38 height 13
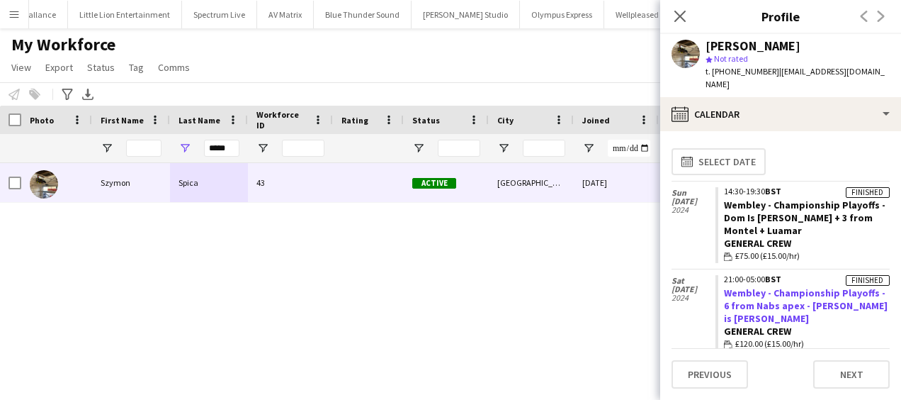
click at [781, 286] on link "Wembley - Championship Playoffs - 6 from Nabs apex - [PERSON_NAME] is [PERSON_N…" at bounding box center [806, 305] width 164 height 38
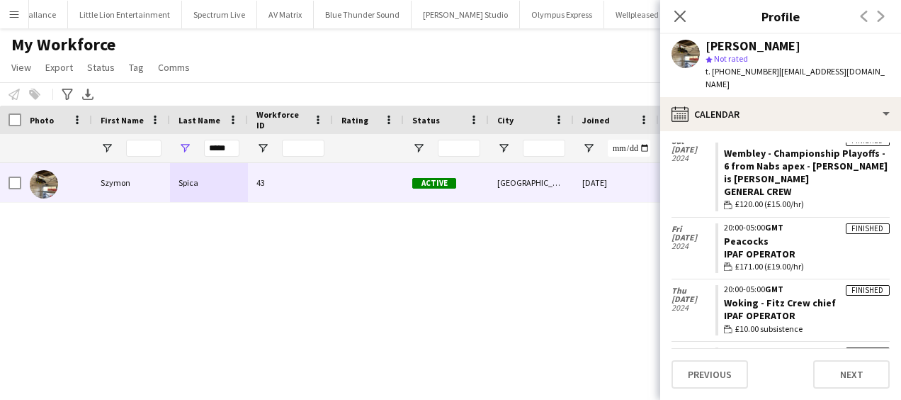
scroll to position [142, 0]
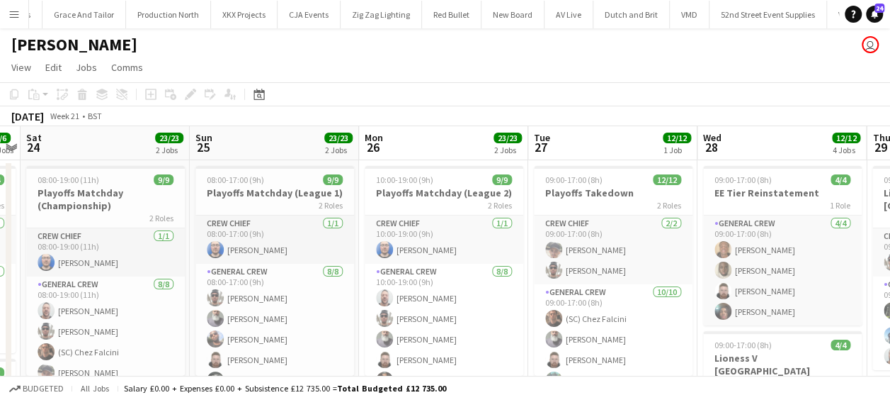
click at [16, 14] on app-icon "Menu" at bounding box center [14, 14] width 11 height 11
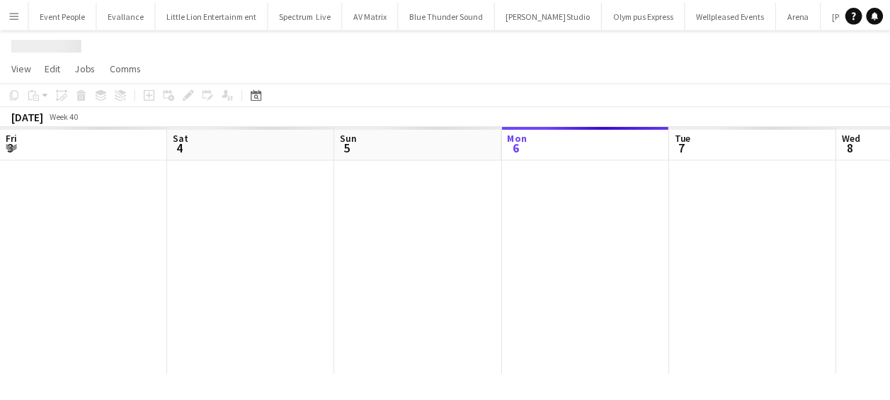
scroll to position [0, 339]
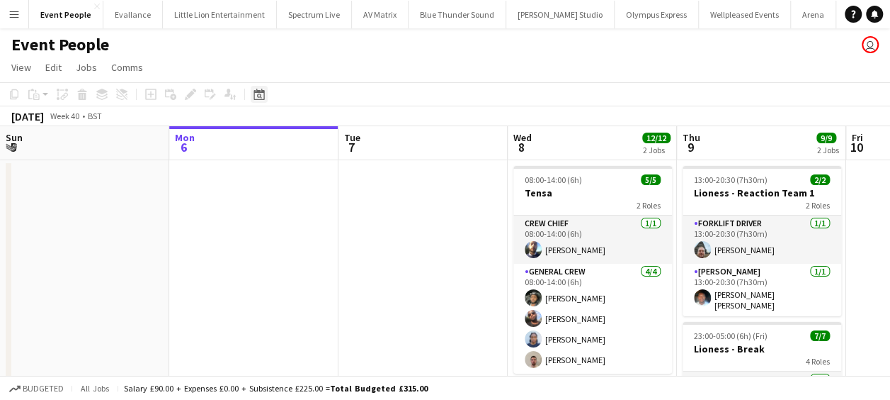
click at [261, 94] on icon at bounding box center [259, 96] width 5 height 5
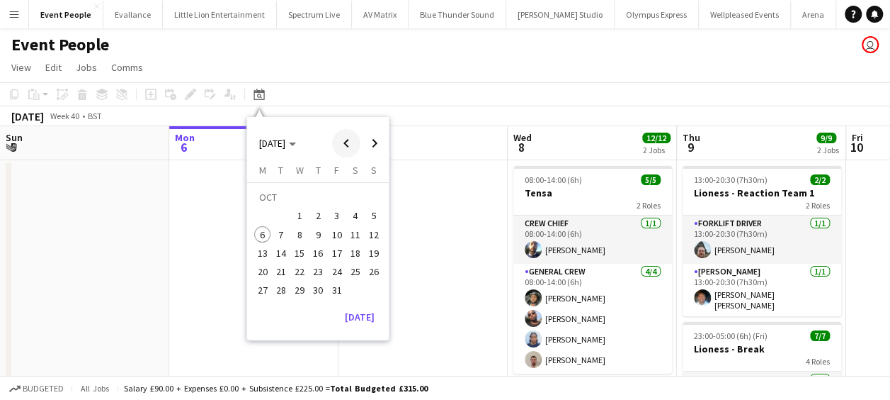
click at [344, 142] on span "Previous month" at bounding box center [346, 143] width 28 height 28
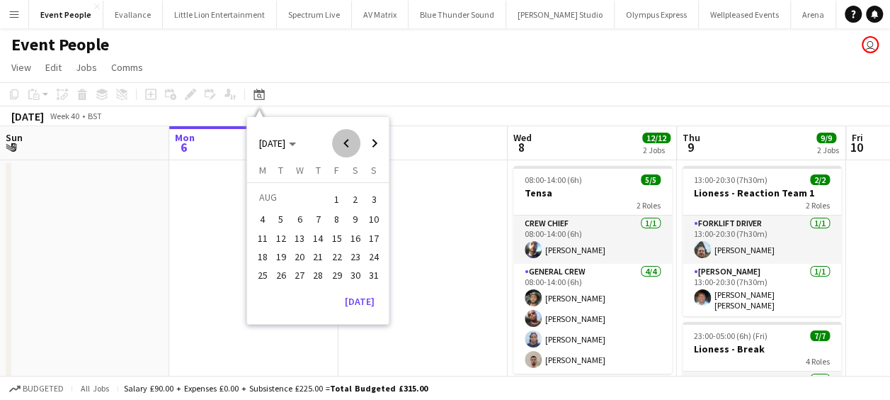
click at [344, 142] on span "Previous month" at bounding box center [346, 143] width 28 height 28
click at [375, 254] on span "25" at bounding box center [374, 256] width 17 height 17
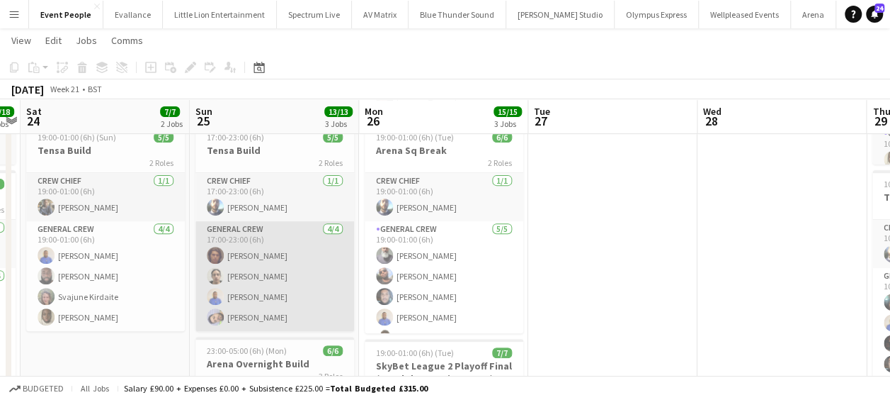
scroll to position [195, 0]
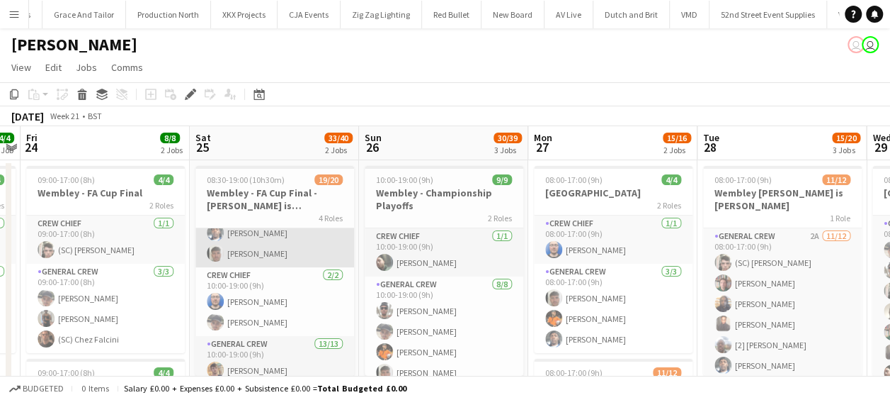
scroll to position [142, 0]
